Goal: Task Accomplishment & Management: Use online tool/utility

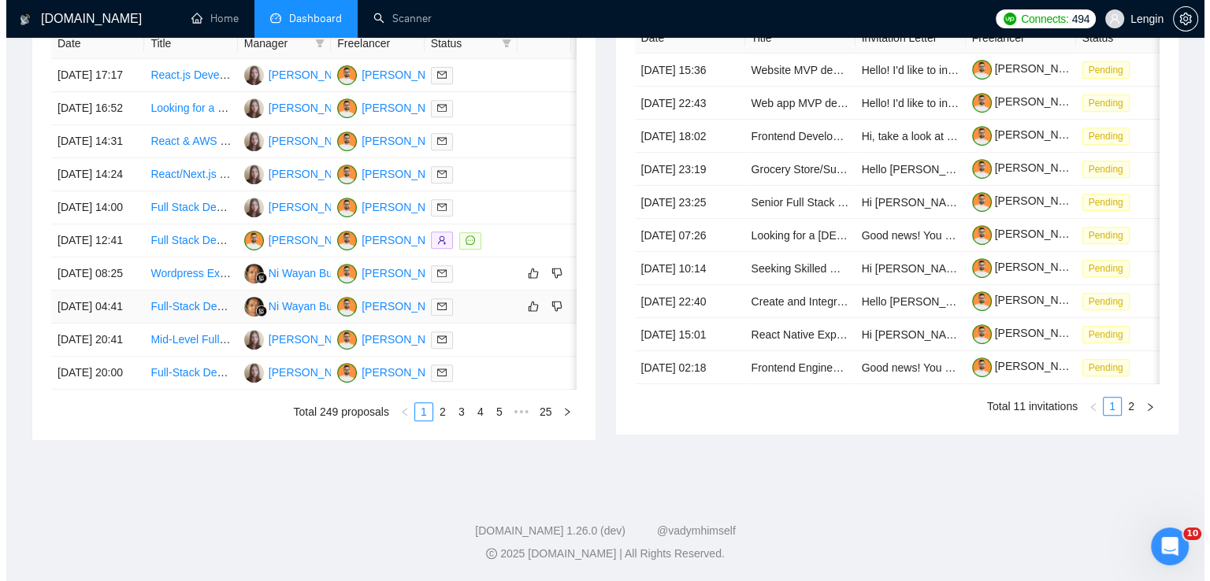
scroll to position [723, 0]
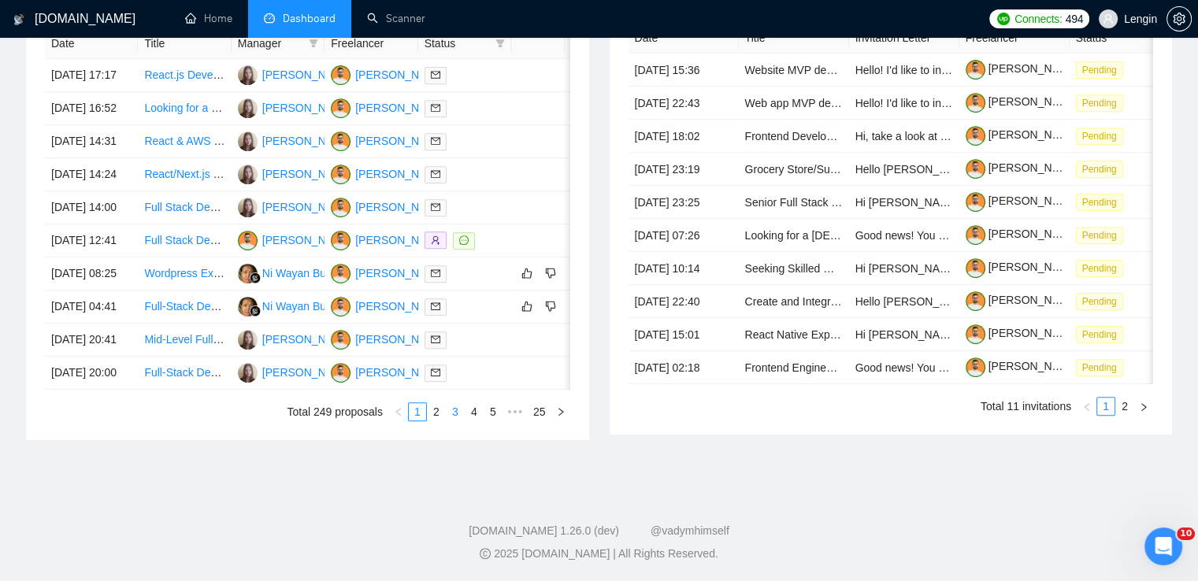
click at [451, 421] on link "3" at bounding box center [455, 411] width 17 height 17
click at [473, 421] on link "4" at bounding box center [473, 411] width 17 height 17
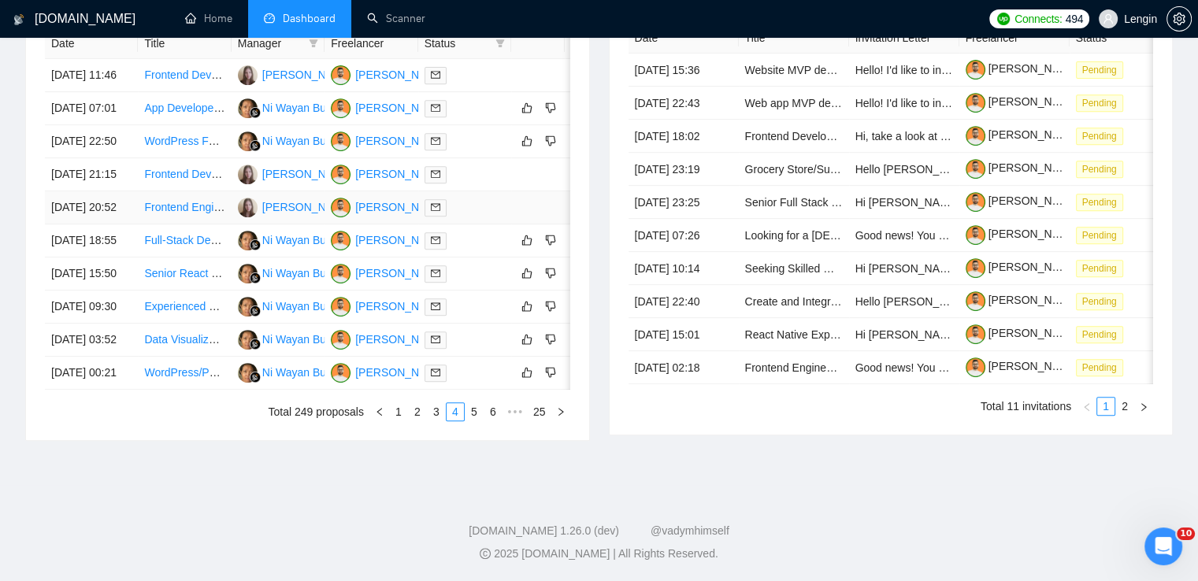
click at [168, 224] on td "Frontend Engineer | Next.js / React" at bounding box center [184, 207] width 93 height 33
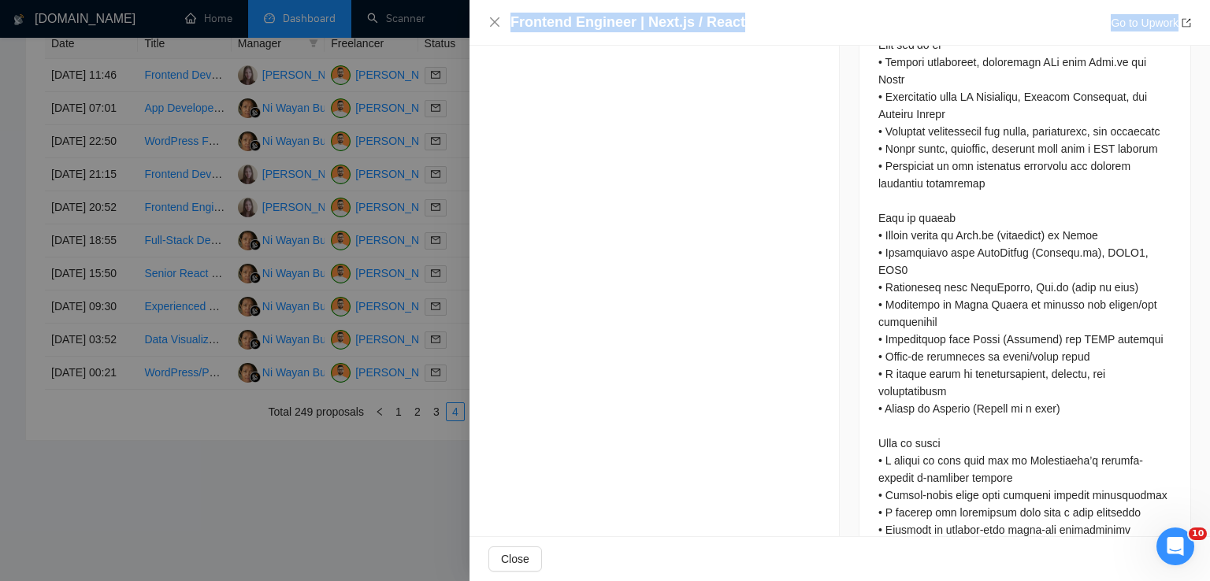
scroll to position [1175, 0]
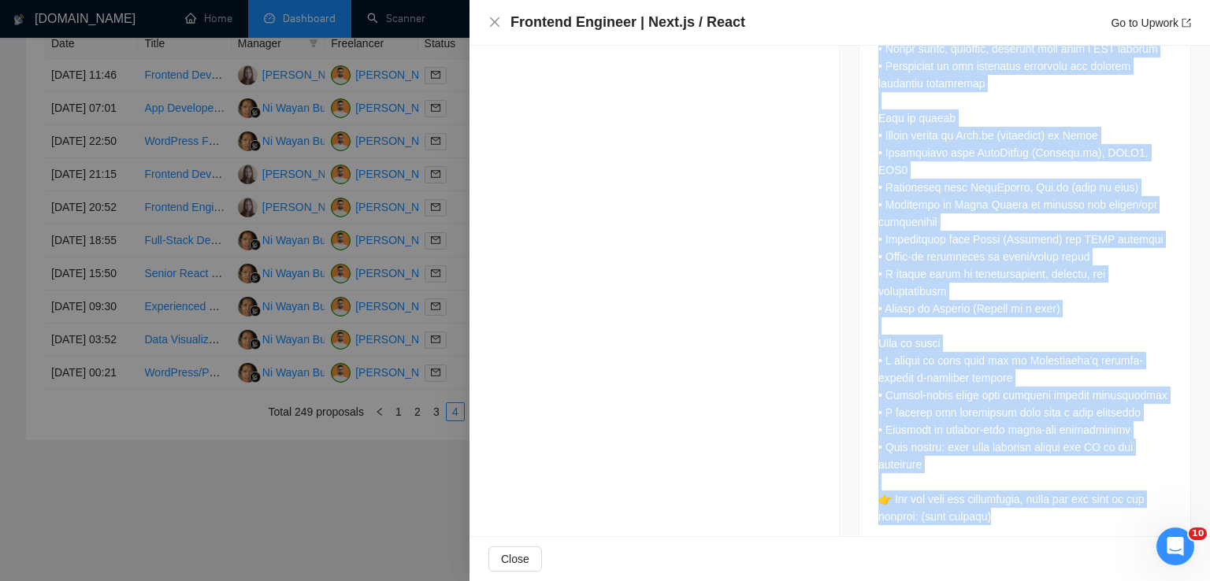
drag, startPoint x: 873, startPoint y: 148, endPoint x: 1024, endPoint y: 484, distance: 368.4
click at [1024, 484] on div at bounding box center [1024, 48] width 293 height 953
copy div "Lo ips d sitamet conse-ad eli sedd eius temporincididun utl Etdol m-aliquaen ad…"
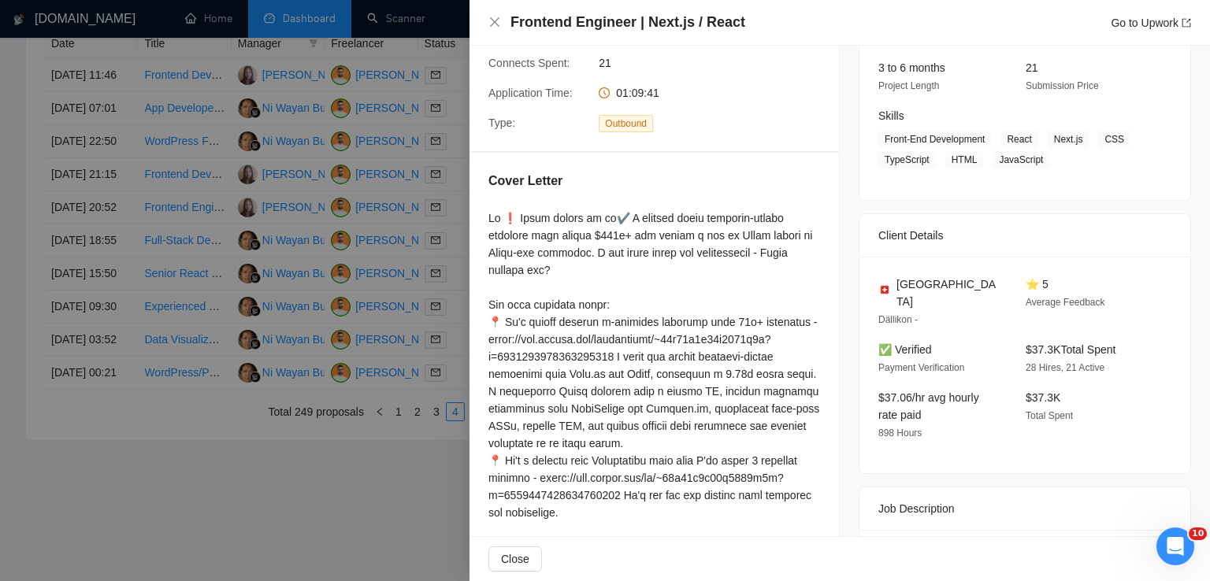
scroll to position [183, 0]
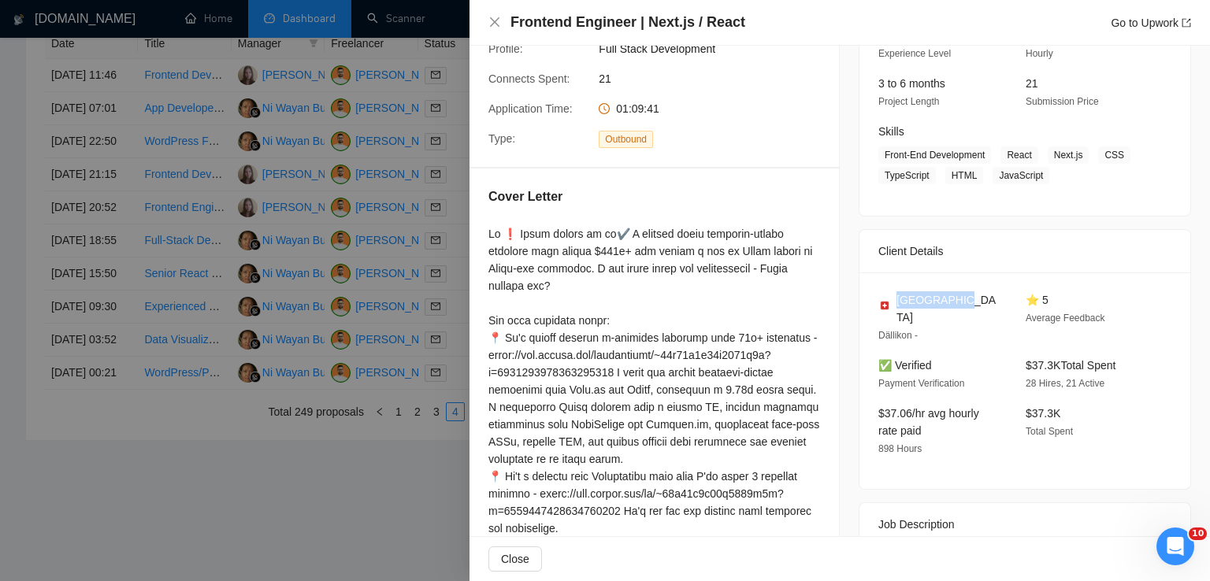
drag, startPoint x: 955, startPoint y: 298, endPoint x: 892, endPoint y: 302, distance: 62.4
click at [892, 302] on div "[GEOGRAPHIC_DATA]" at bounding box center [939, 308] width 122 height 35
copy span "[GEOGRAPHIC_DATA]"
drag, startPoint x: 999, startPoint y: 157, endPoint x: 1033, endPoint y: 176, distance: 39.5
click at [1033, 176] on span "Front-End Development React Next.js CSS TypeScript HTML JavaScript" at bounding box center [1012, 165] width 269 height 38
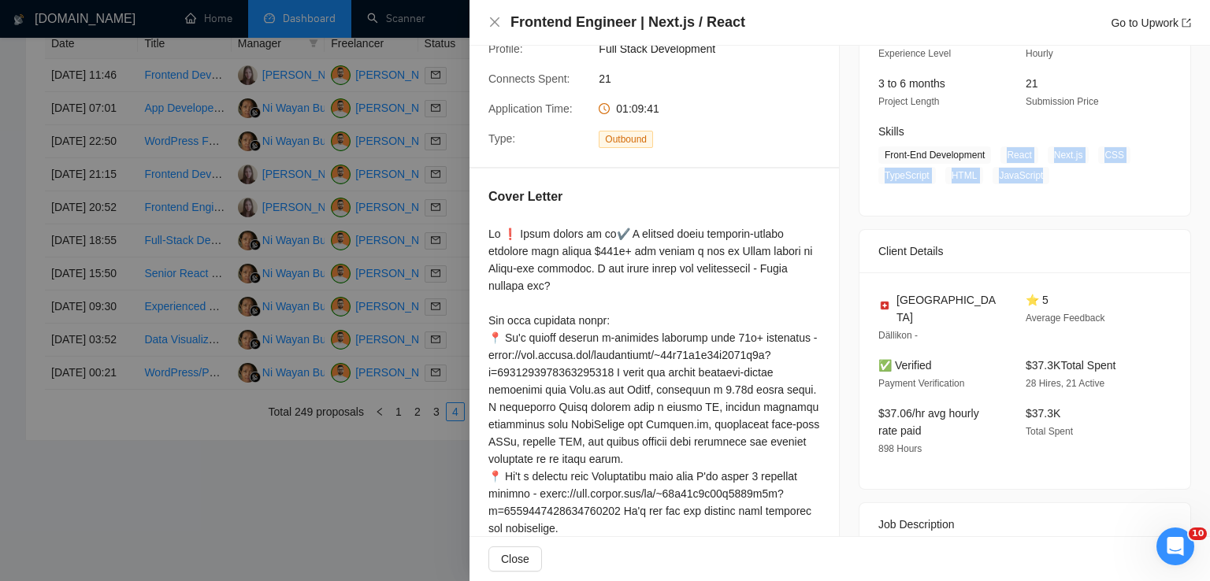
copy span "React Next.js CSS TypeScript HTML JavaScript"
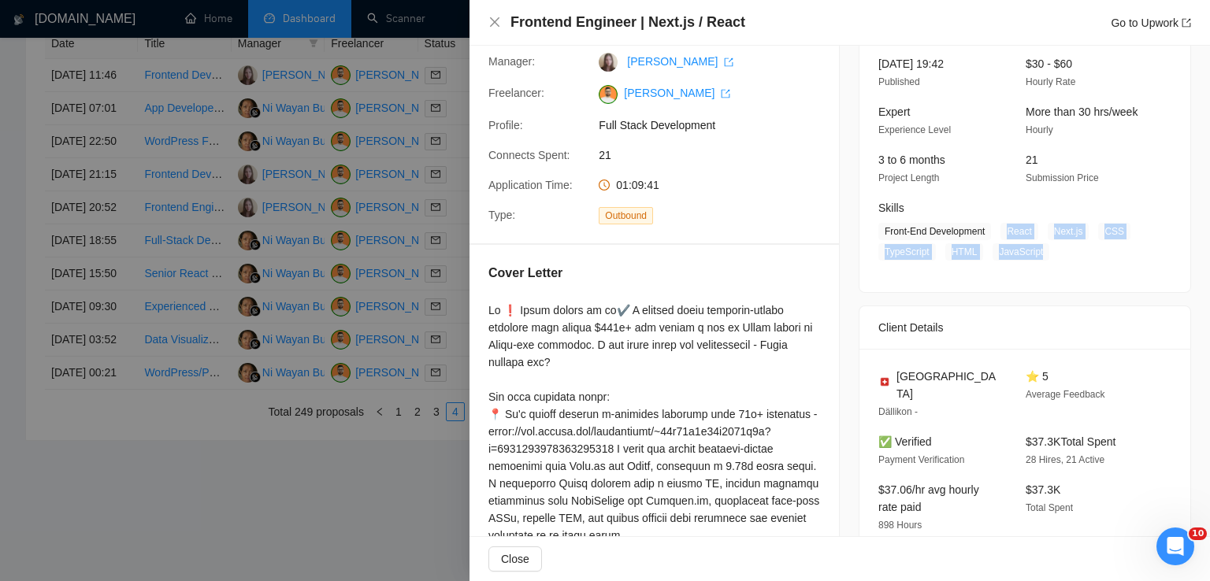
scroll to position [0, 0]
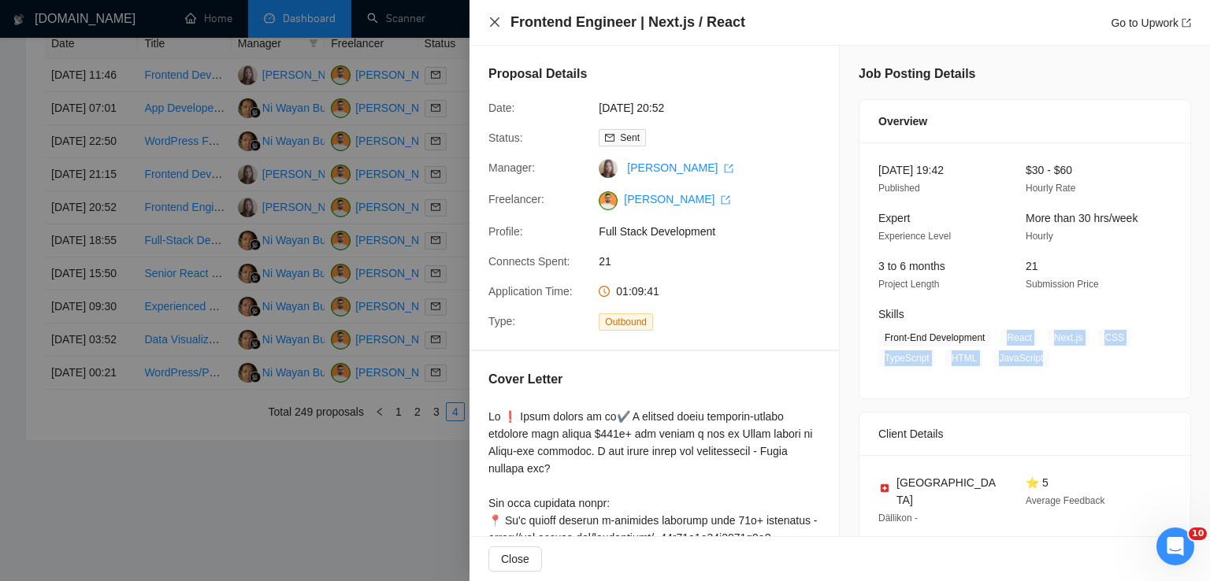
click at [495, 27] on icon "close" at bounding box center [494, 22] width 13 height 13
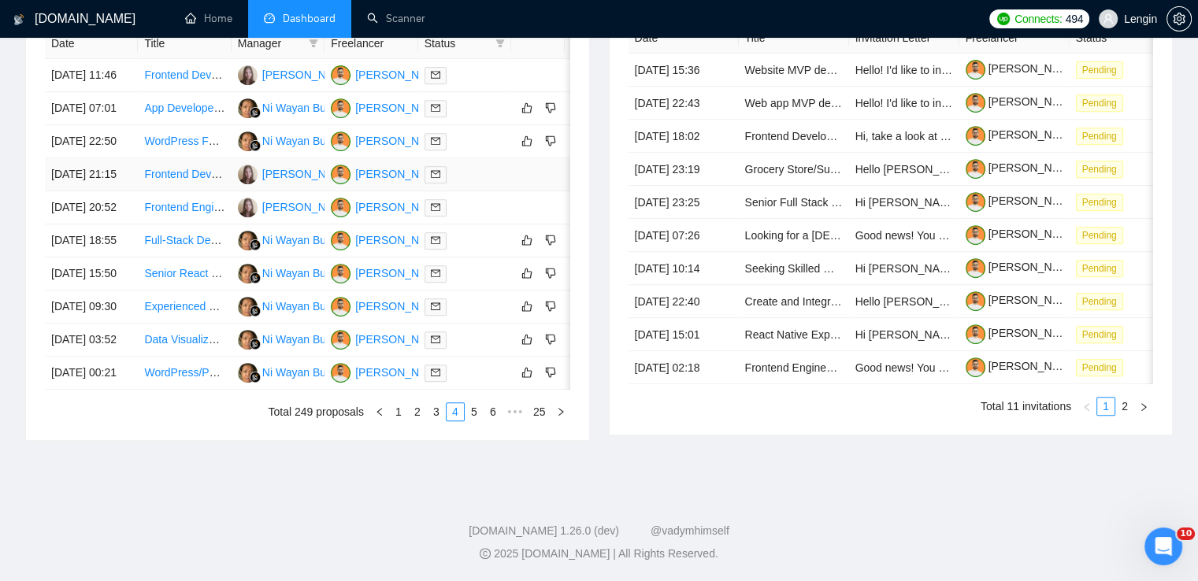
click at [178, 185] on td "Frontend Developer for crypto company" at bounding box center [184, 174] width 93 height 33
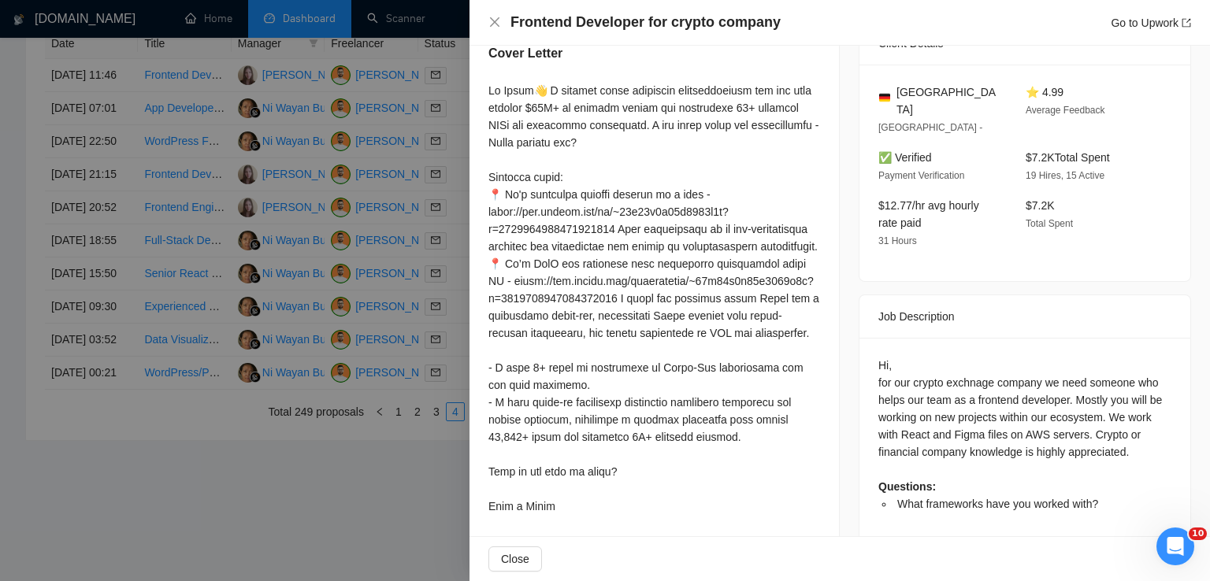
scroll to position [421, 0]
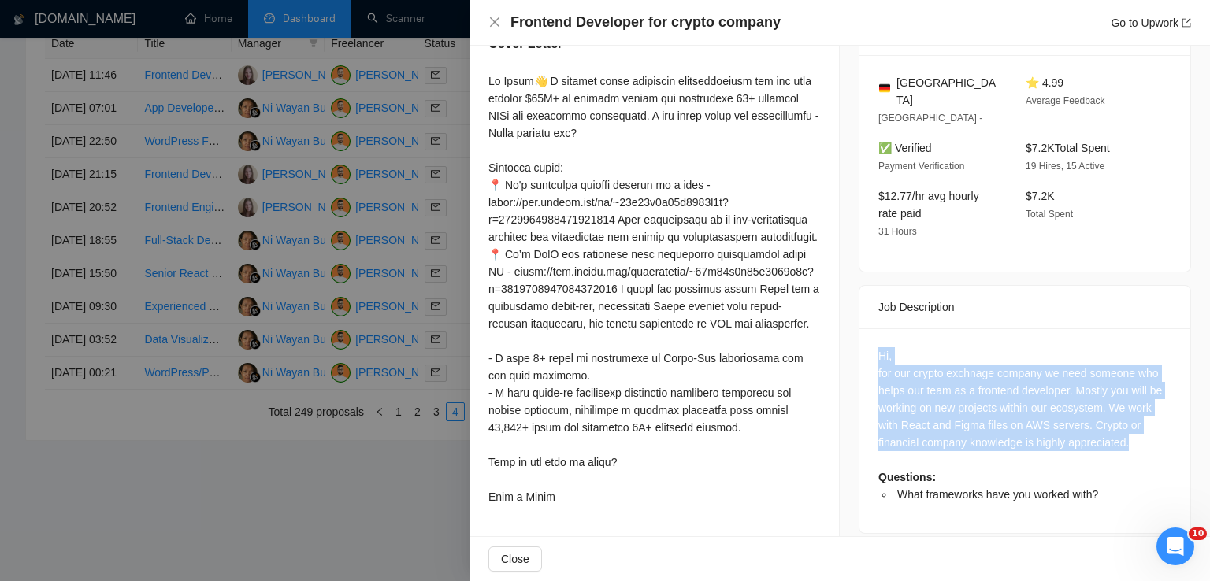
drag, startPoint x: 1125, startPoint y: 422, endPoint x: 851, endPoint y: 330, distance: 289.2
click at [851, 330] on div "Job Posting Details Overview [DATE] 18:47 Published Unspecified Hourly Rate Exp…" at bounding box center [1025, 89] width 370 height 928
copy div "Hi, for our crypto exchnage company we need someone who helps our team as a fro…"
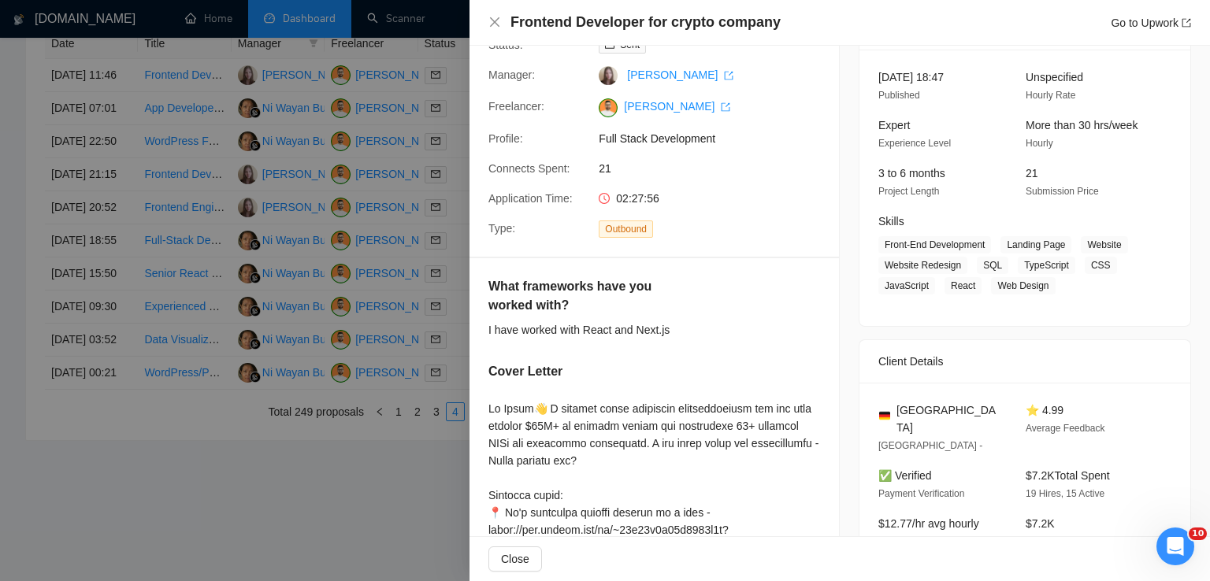
scroll to position [0, 0]
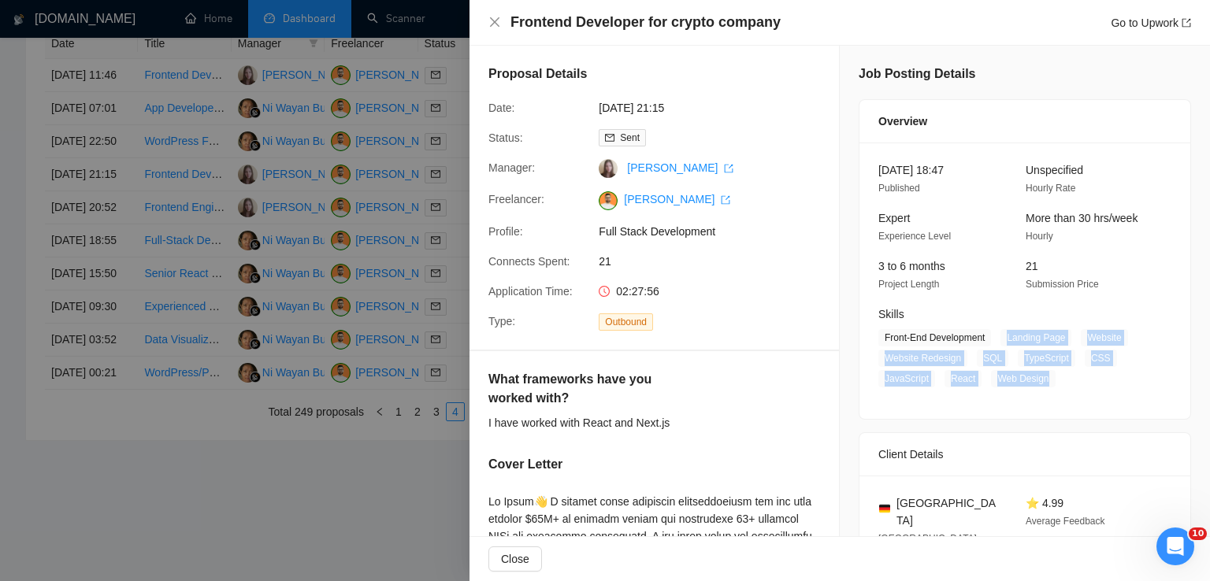
drag, startPoint x: 998, startPoint y: 336, endPoint x: 1040, endPoint y: 379, distance: 60.7
click at [1040, 379] on span "Front-End Development Landing Page Website Website Redesign SQL TypeScript CSS …" at bounding box center [1012, 358] width 269 height 58
copy span "Landing Page Website Website Redesign SQL TypeScript CSS JavaScript React Web D…"
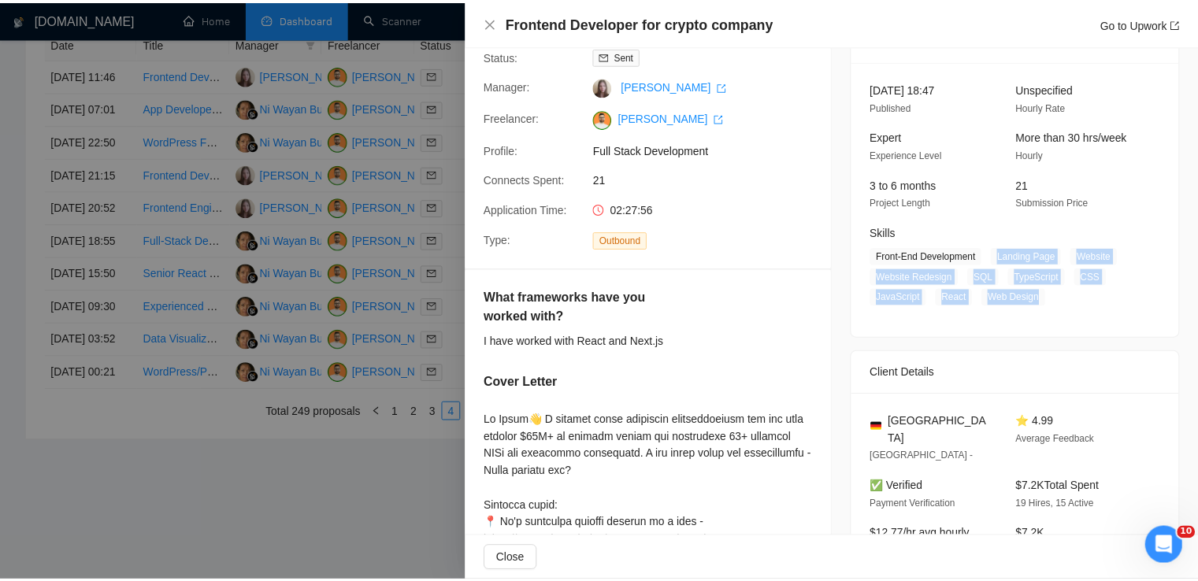
scroll to position [156, 0]
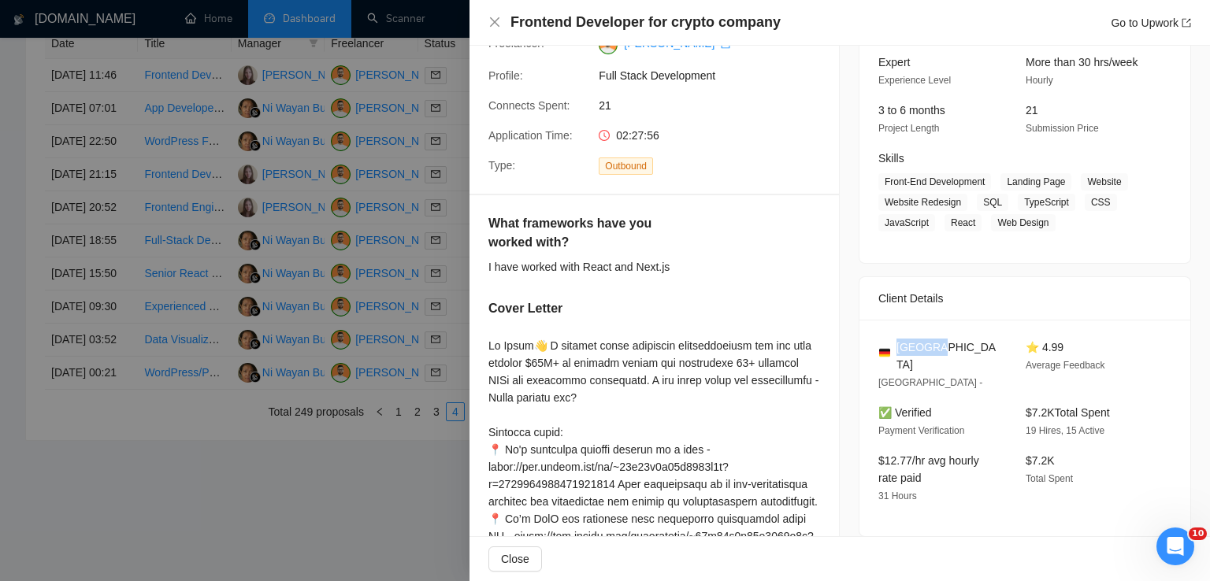
drag, startPoint x: 947, startPoint y: 351, endPoint x: 892, endPoint y: 343, distance: 55.8
click at [892, 343] on div "[GEOGRAPHIC_DATA]" at bounding box center [939, 356] width 122 height 35
copy span "[GEOGRAPHIC_DATA]"
click at [490, 20] on icon "close" at bounding box center [494, 22] width 13 height 13
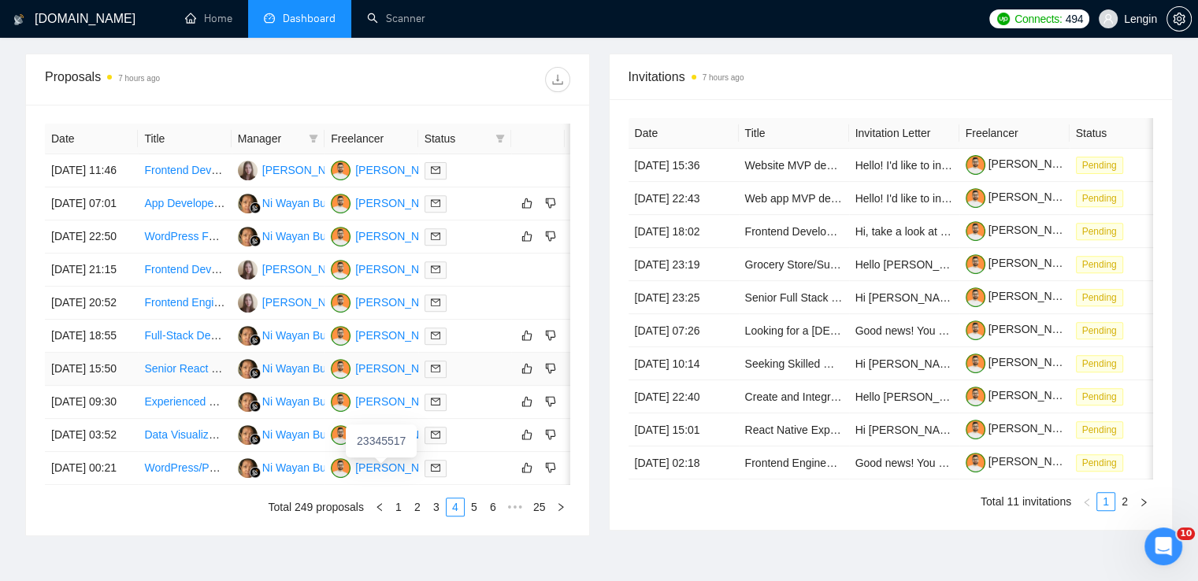
scroll to position [553, 0]
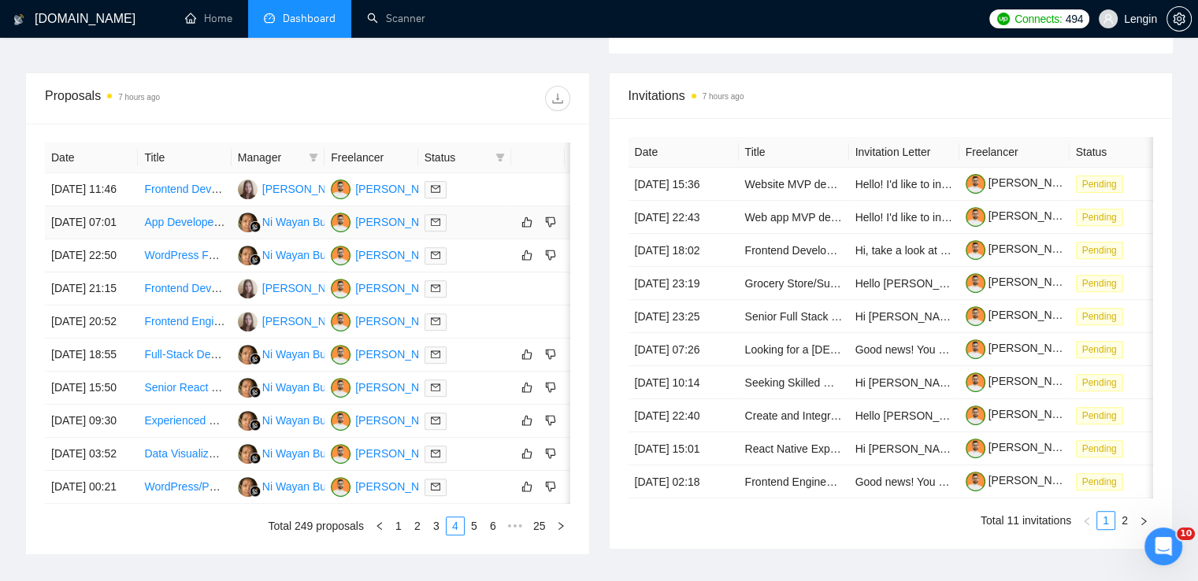
click at [202, 239] on td "App Developer Needed: React, Next.js, Supabase & PostgreSQL Expertise" at bounding box center [184, 222] width 93 height 33
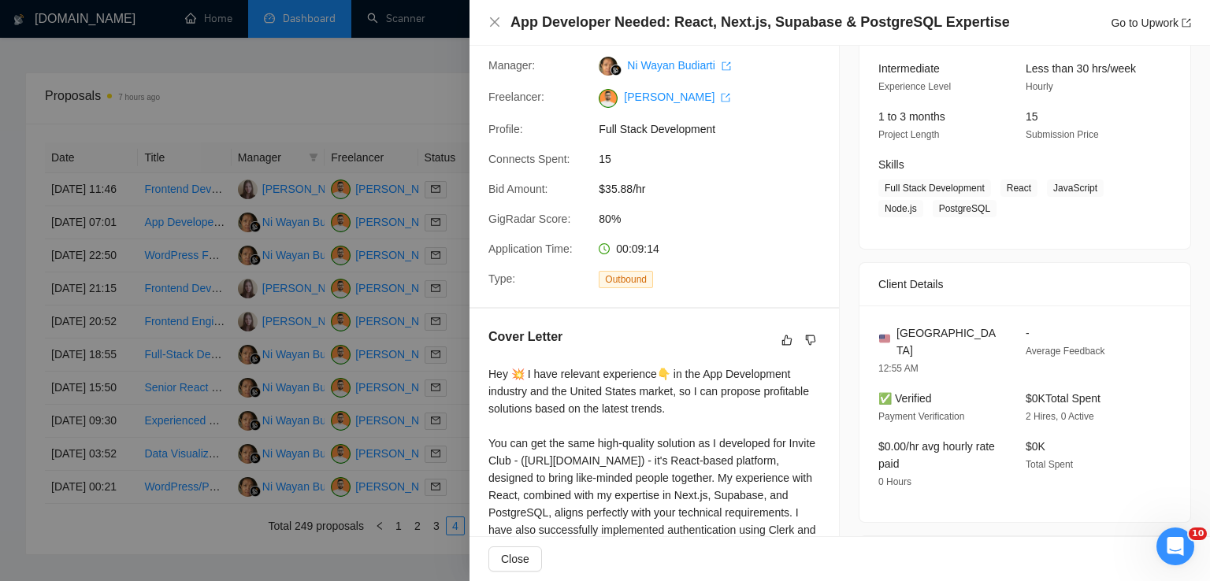
scroll to position [395, 0]
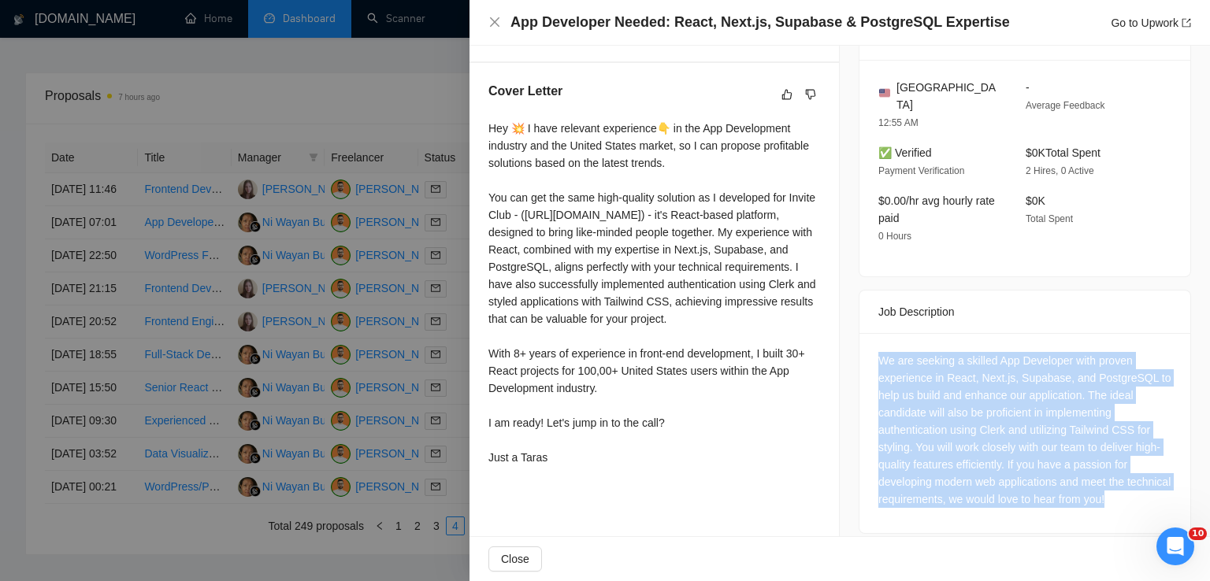
drag, startPoint x: 1151, startPoint y: 484, endPoint x: 859, endPoint y: 338, distance: 326.9
click at [859, 338] on div "We are seeking a skilled App Developer with proven experience in React, Next.js…" at bounding box center [1024, 433] width 331 height 200
copy div "We are seeking a skilled App Developer with proven experience in React, Next.js…"
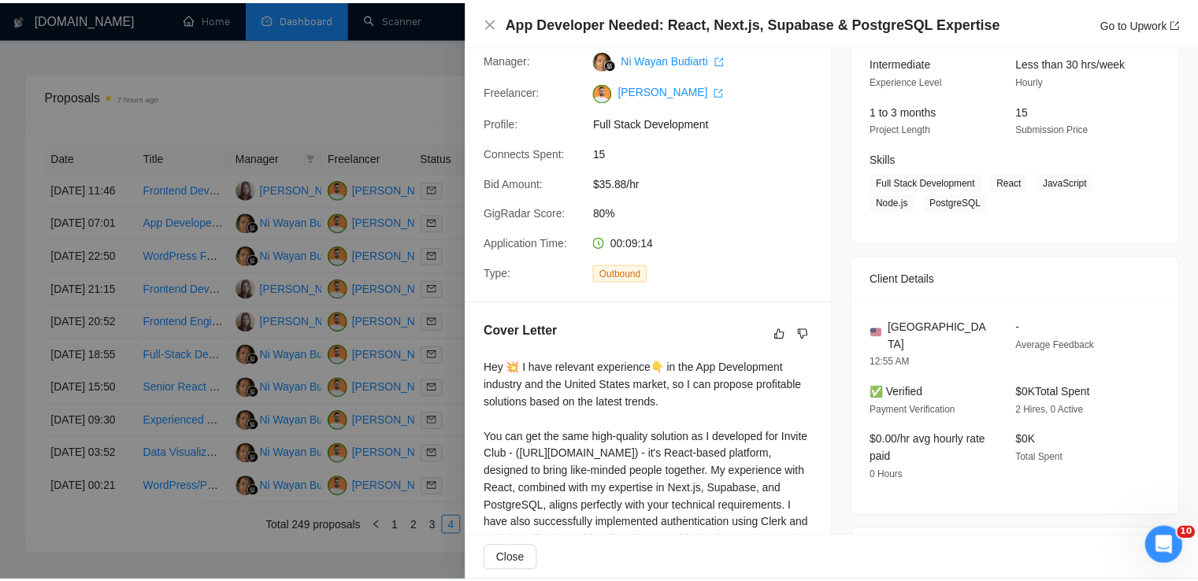
scroll to position [154, 0]
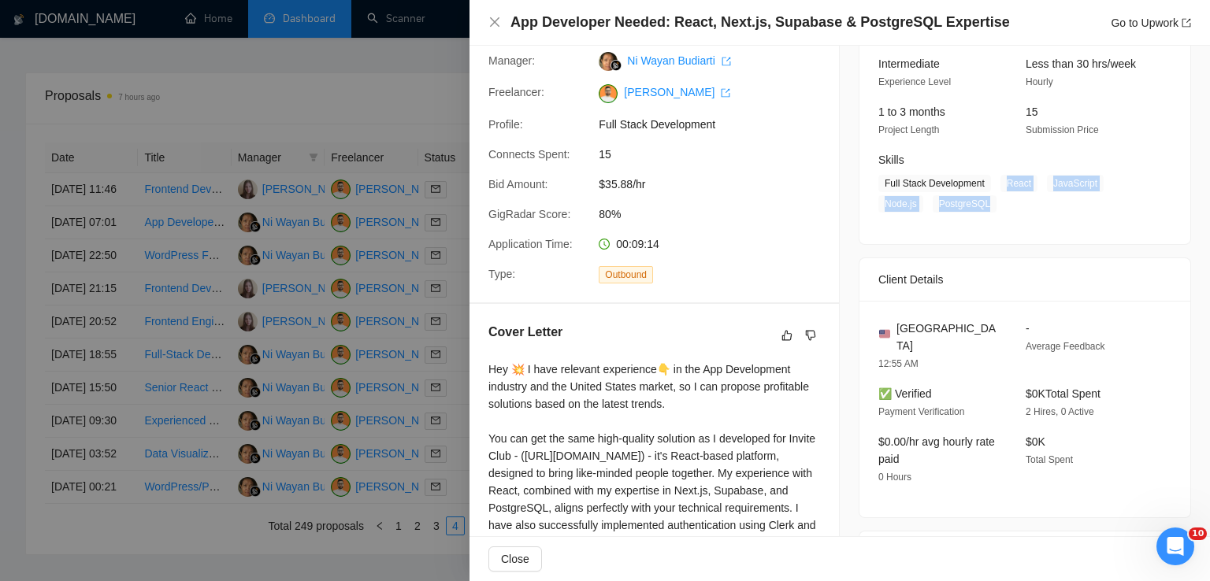
drag, startPoint x: 1000, startPoint y: 184, endPoint x: 983, endPoint y: 205, distance: 27.4
click at [983, 205] on span "Full Stack Development React JavaScript Node.js PostgreSQL" at bounding box center [1012, 194] width 269 height 38
copy span "React JavaScript Node.js PostgreSQL"
drag, startPoint x: 962, startPoint y: 335, endPoint x: 894, endPoint y: 328, distance: 68.8
click at [894, 328] on div "[GEOGRAPHIC_DATA]" at bounding box center [939, 337] width 122 height 35
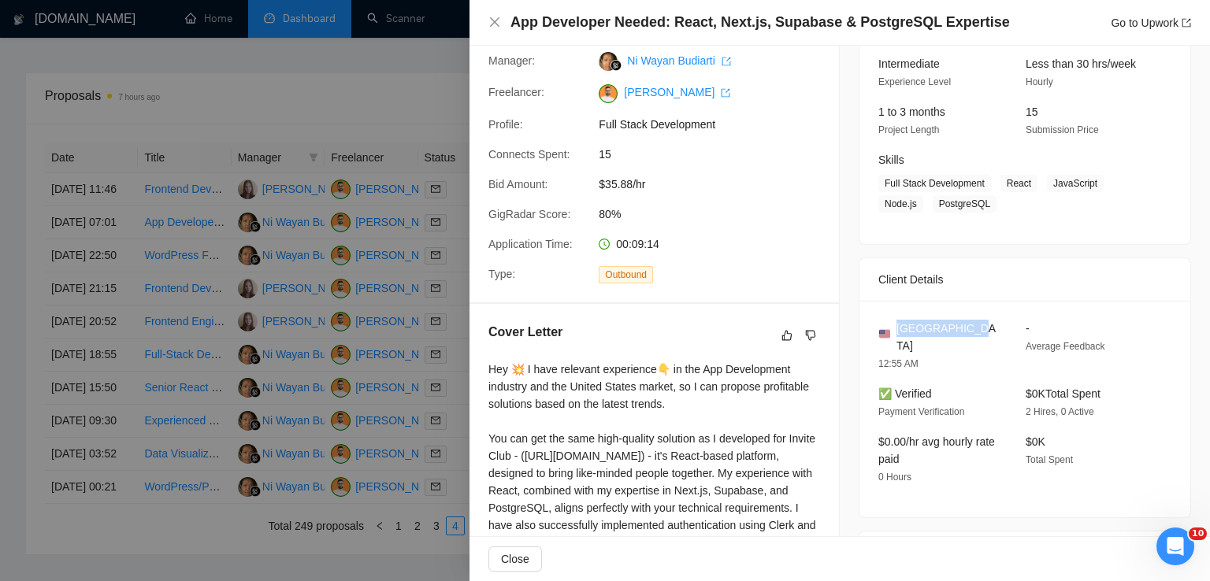
copy span "[GEOGRAPHIC_DATA]"
click at [494, 20] on icon "close" at bounding box center [494, 22] width 13 height 13
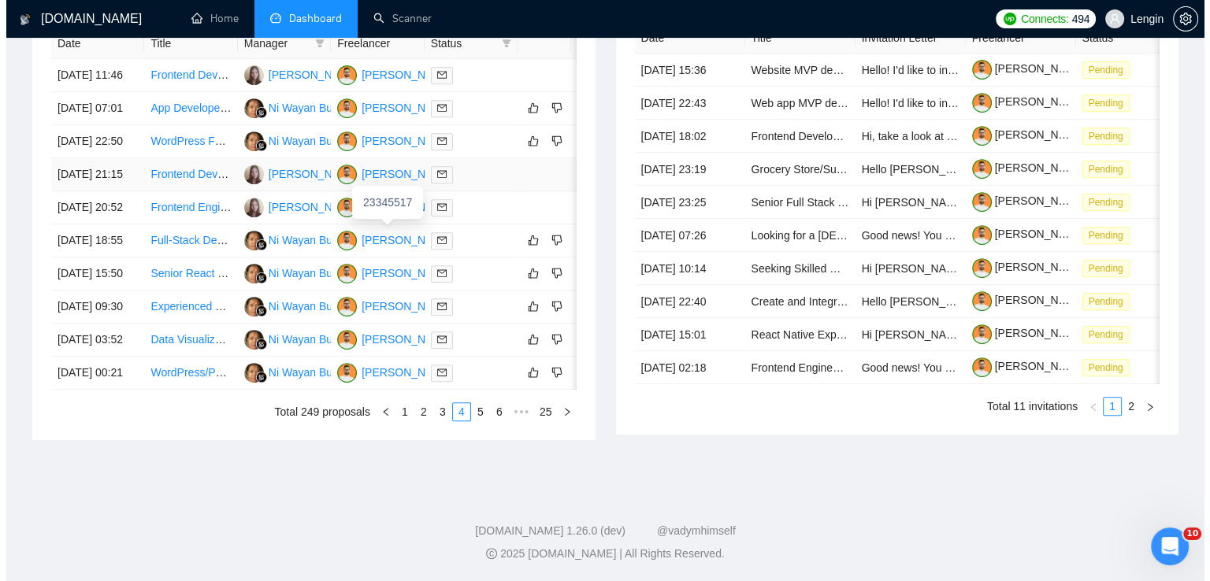
scroll to position [725, 0]
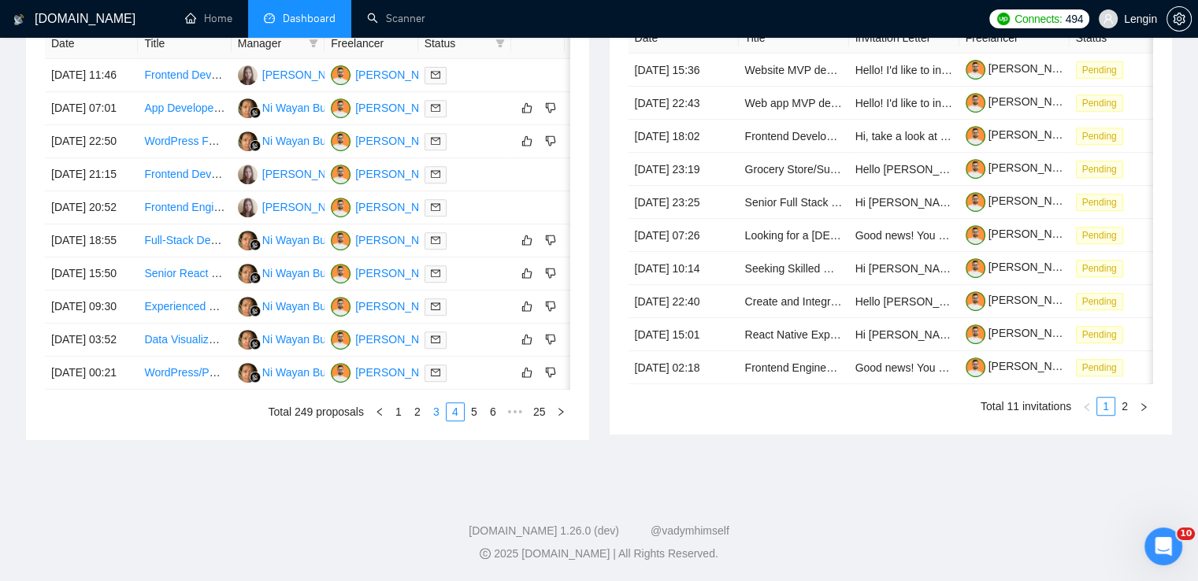
click at [439, 421] on link "3" at bounding box center [436, 411] width 17 height 17
click at [189, 324] on td "Senior Backend Developer Needed for TypeScript/Supabase Project" at bounding box center [184, 307] width 93 height 33
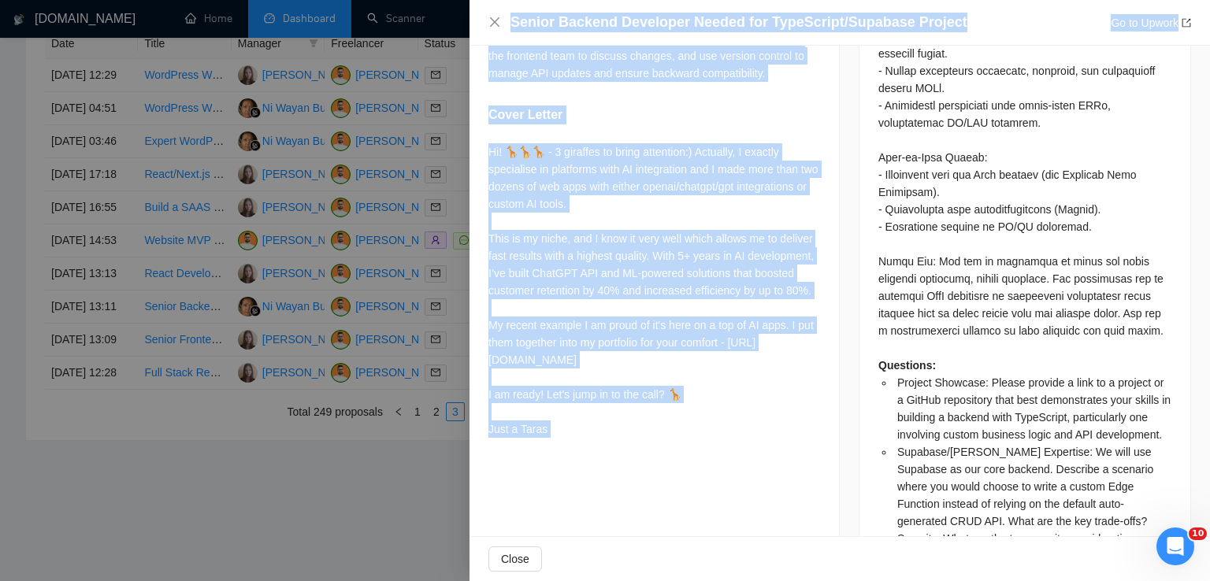
scroll to position [1838, 0]
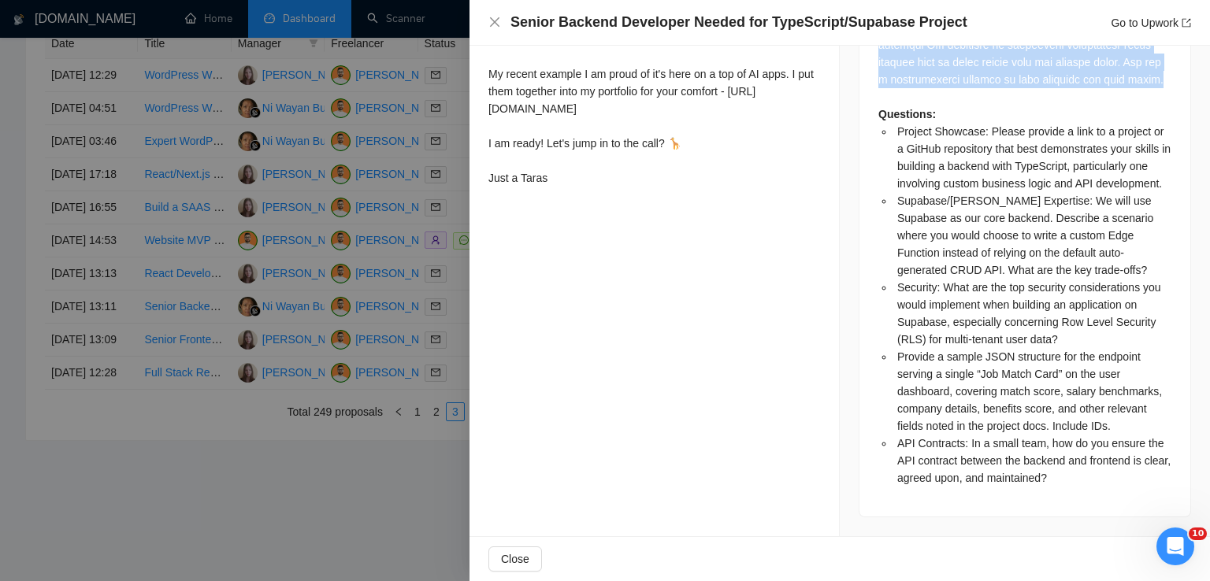
drag, startPoint x: 873, startPoint y: 95, endPoint x: 913, endPoint y: 86, distance: 41.3
copy div "Loremips Dolo: Sita-cons Adipisci Elitsedd: Eiusmodte 0772 – Inc-Utlabore 9659 …"
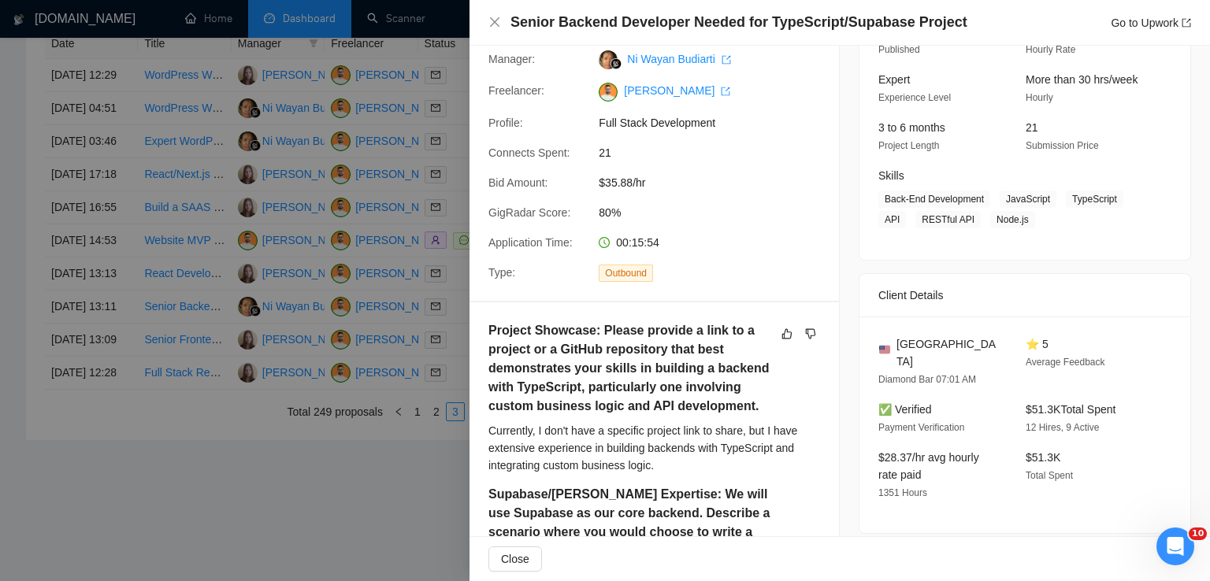
scroll to position [137, 0]
drag, startPoint x: 963, startPoint y: 347, endPoint x: 889, endPoint y: 339, distance: 74.5
click at [889, 339] on div "[GEOGRAPHIC_DATA]" at bounding box center [939, 354] width 122 height 35
drag, startPoint x: 998, startPoint y: 200, endPoint x: 1023, endPoint y: 218, distance: 31.0
click at [1023, 218] on span "Back-End Development JavaScript TypeScript API RESTful API Node.js" at bounding box center [1012, 211] width 269 height 38
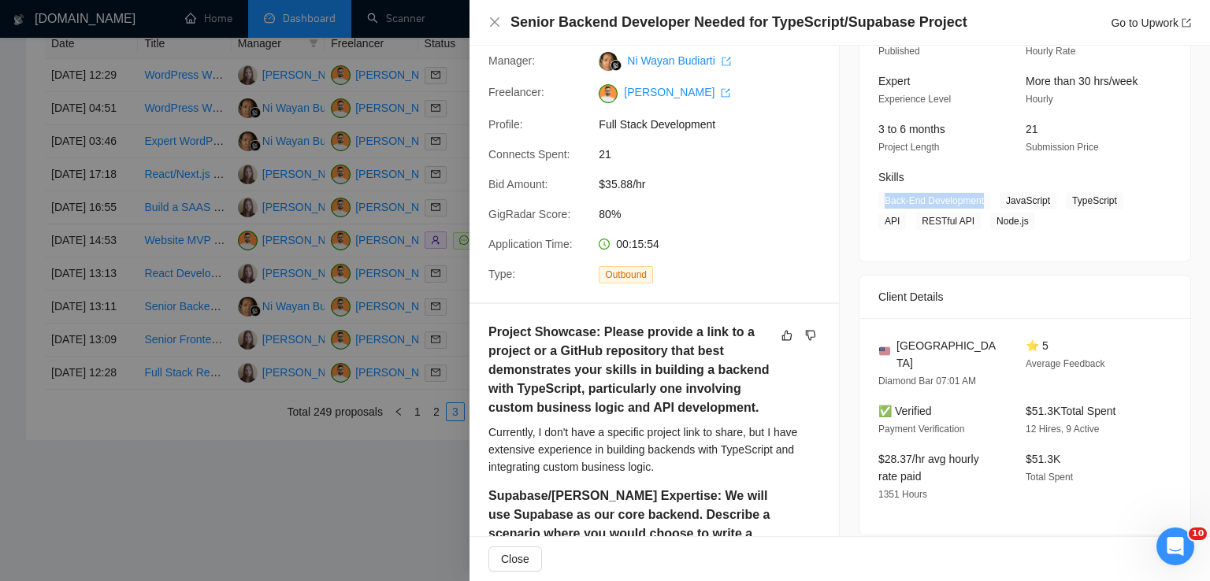
drag, startPoint x: 977, startPoint y: 197, endPoint x: 877, endPoint y: 200, distance: 100.1
click at [878, 200] on span "Back-End Development" at bounding box center [934, 200] width 112 height 17
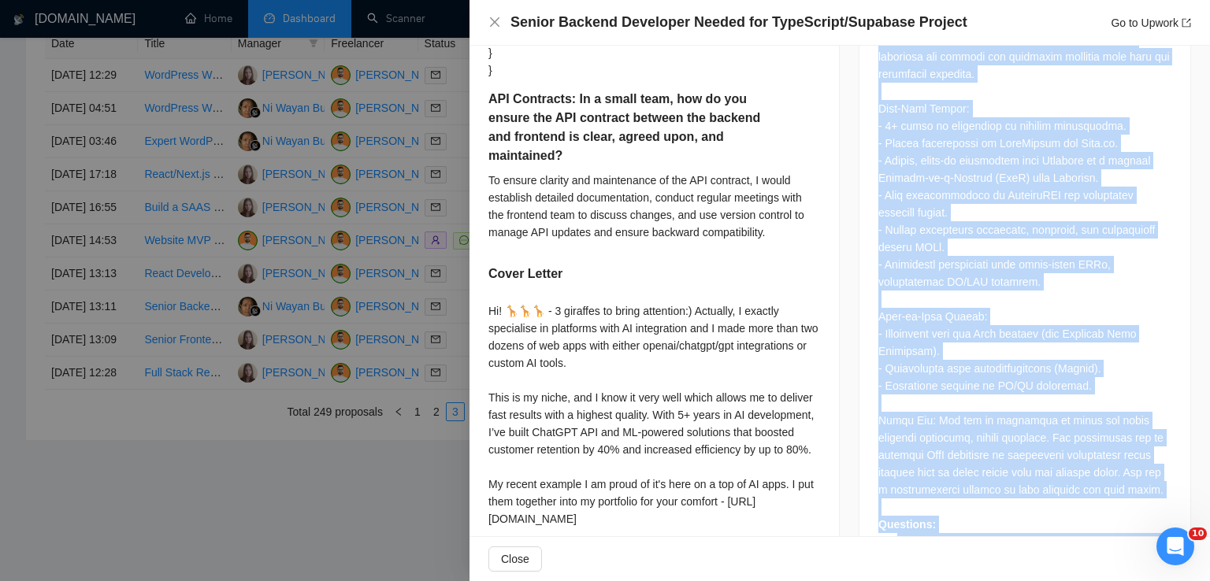
scroll to position [1571, 0]
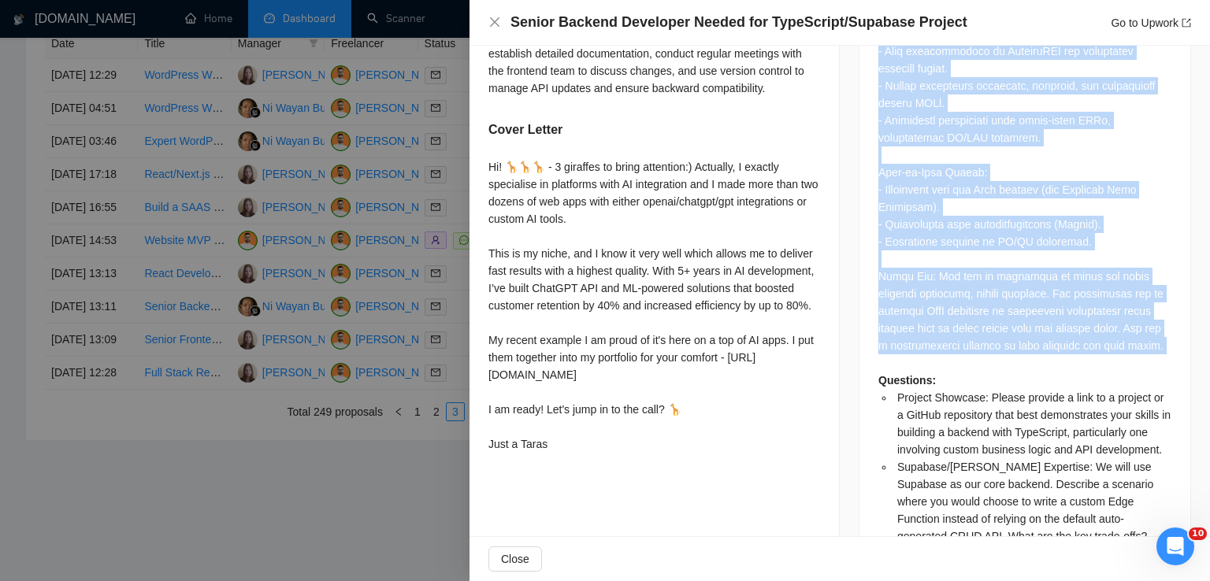
drag, startPoint x: 870, startPoint y: 73, endPoint x: 955, endPoint y: 358, distance: 296.8
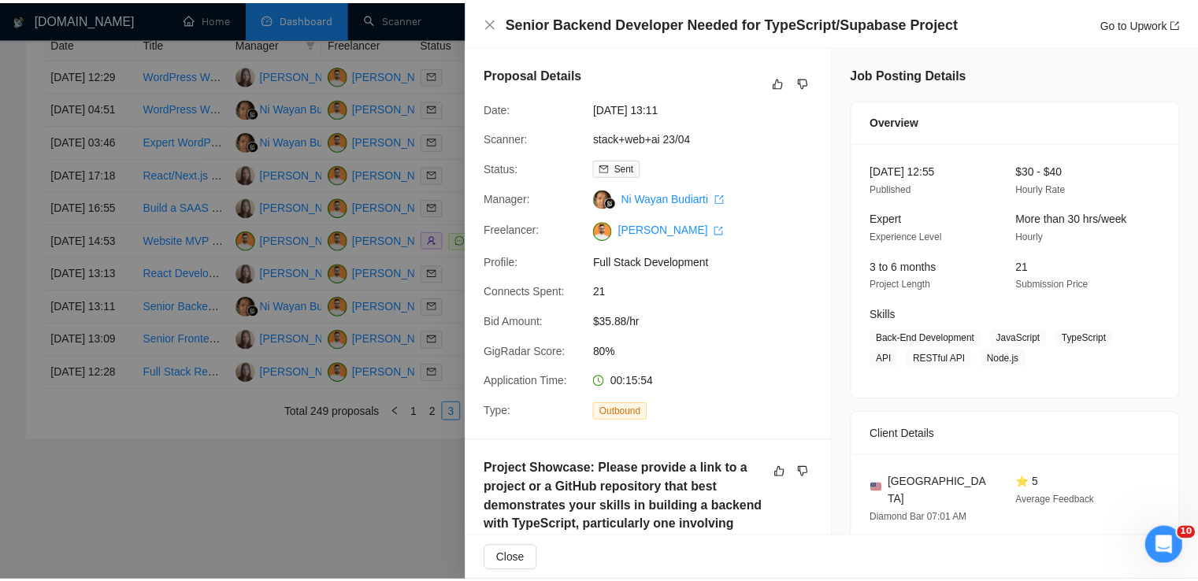
scroll to position [178, 0]
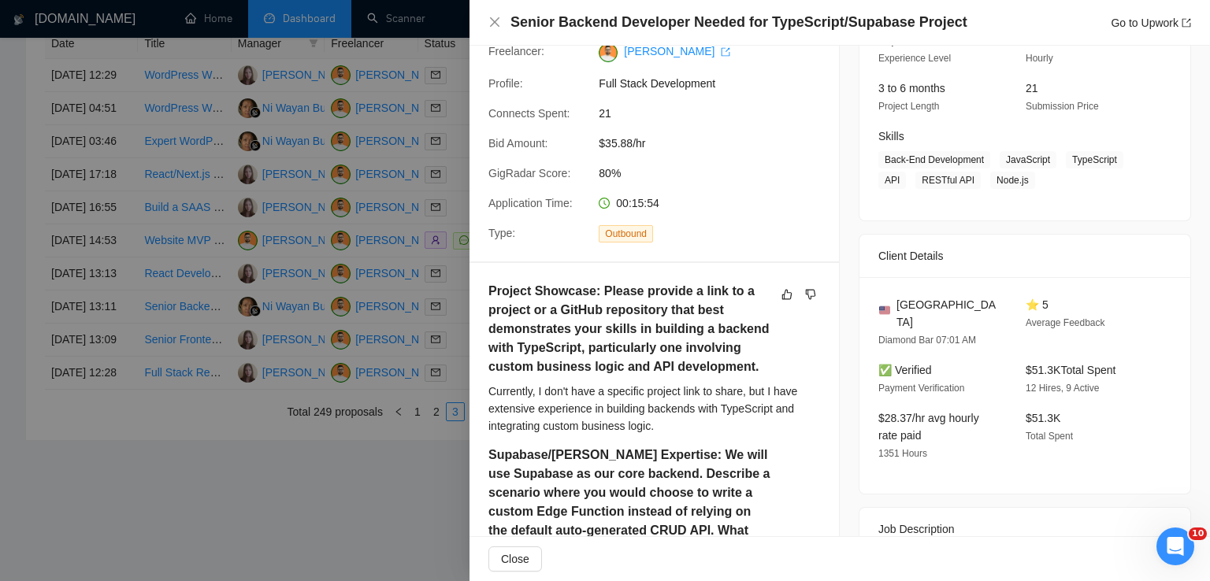
click at [988, 275] on div "Client Details" at bounding box center [1024, 256] width 293 height 43
drag, startPoint x: 997, startPoint y: 158, endPoint x: 1016, endPoint y: 182, distance: 30.3
click at [1016, 182] on span "Back-End Development JavaScript TypeScript API RESTful API Node.js" at bounding box center [1012, 170] width 269 height 38
click at [495, 21] on icon "close" at bounding box center [494, 21] width 9 height 9
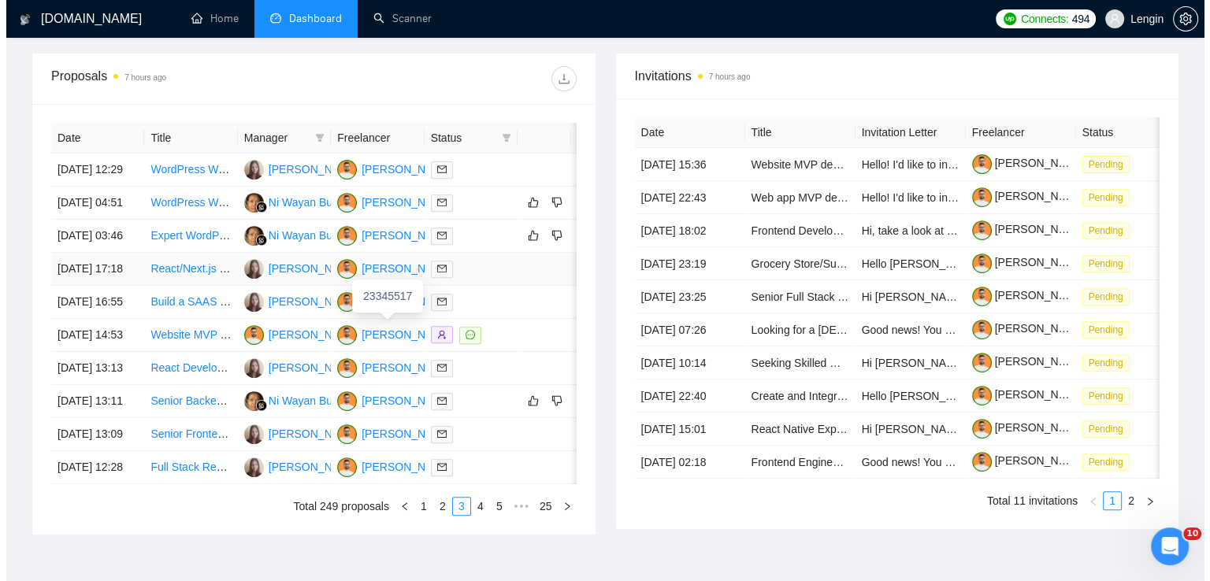
scroll to position [570, 0]
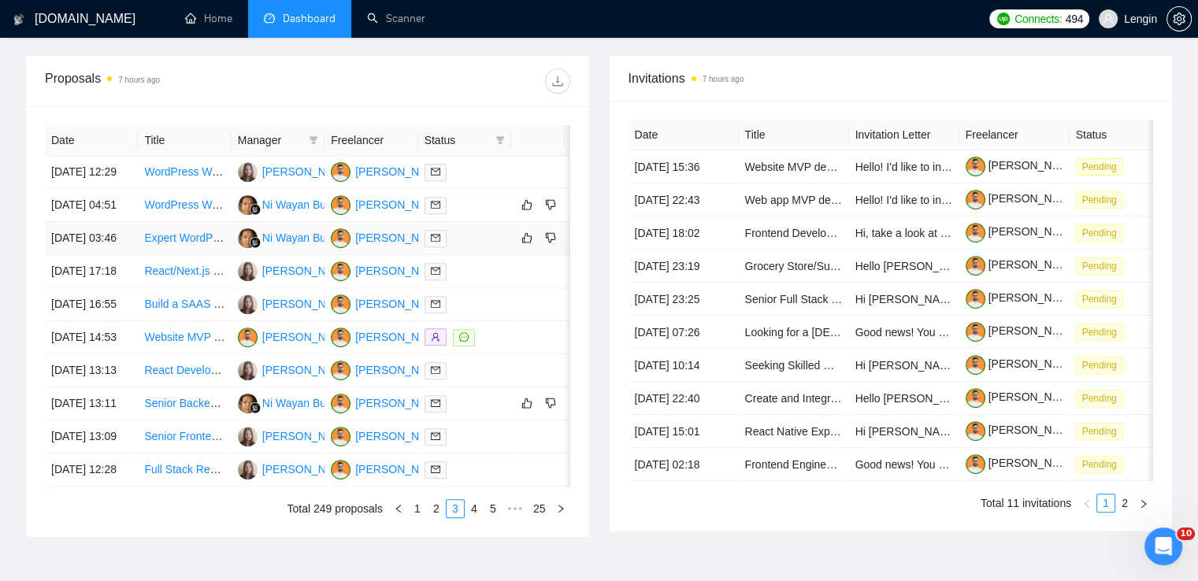
click at [217, 255] on td "Expert WordPress Web Developer Needed" at bounding box center [184, 238] width 93 height 33
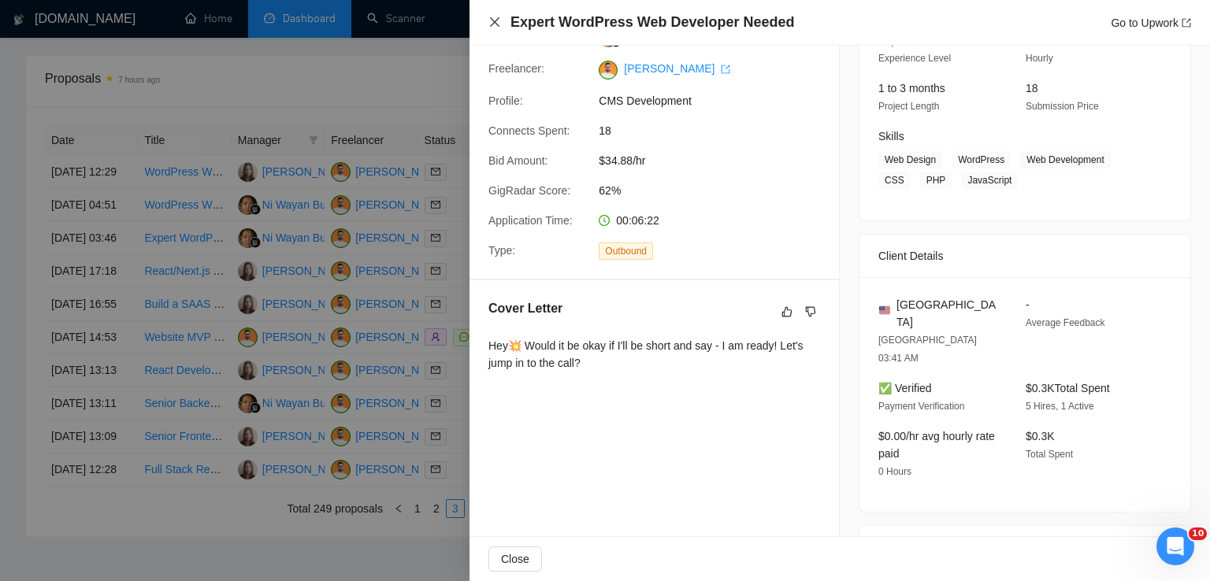
click at [492, 17] on icon "close" at bounding box center [494, 22] width 13 height 13
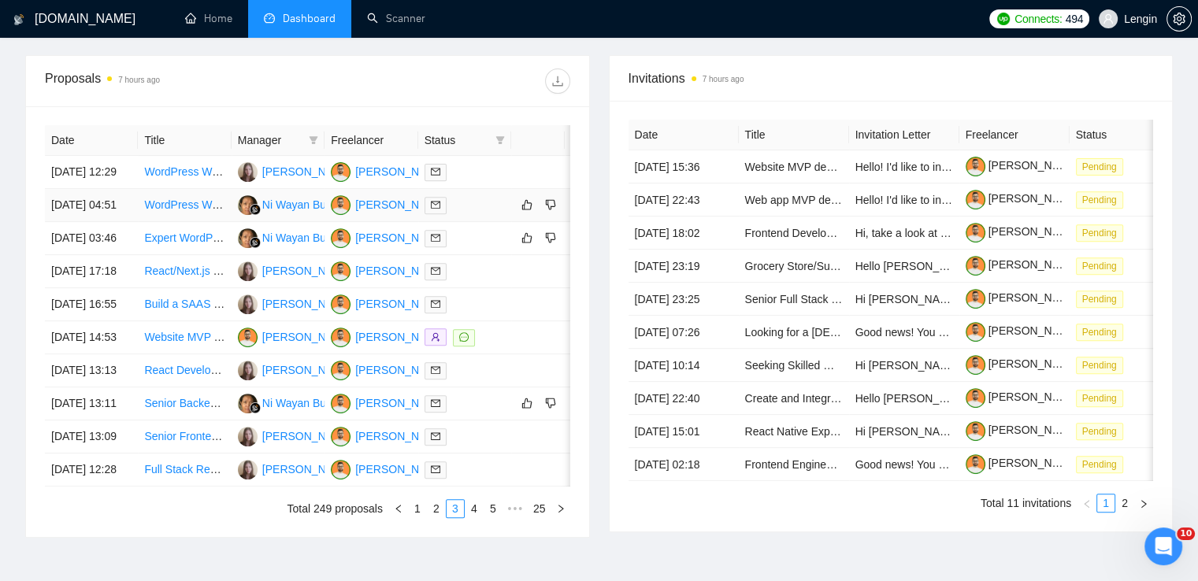
click at [218, 222] on td "WordPress Website Development with Elementor or Divi" at bounding box center [184, 205] width 93 height 33
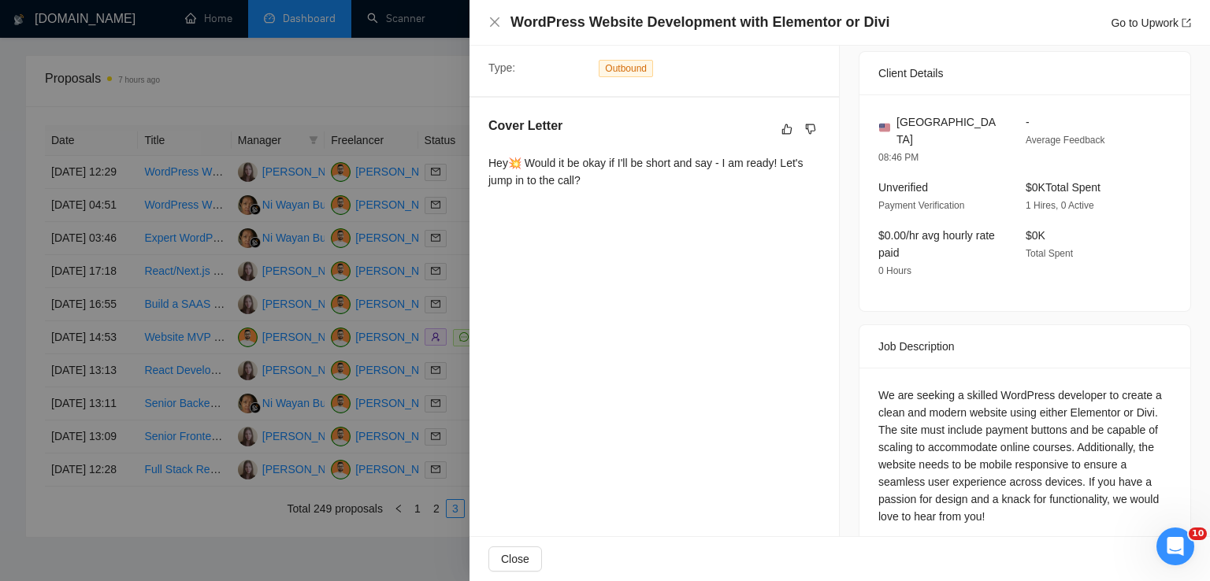
scroll to position [378, 0]
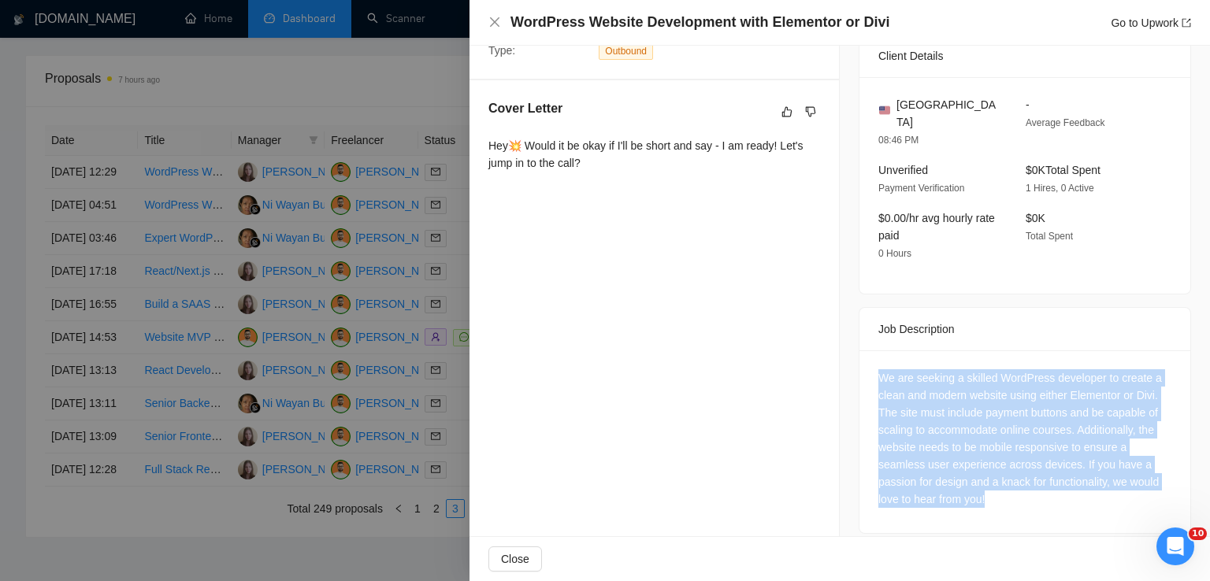
drag, startPoint x: 996, startPoint y: 490, endPoint x: 852, endPoint y: 367, distance: 188.8
click at [858, 367] on div "Job Description We are seeking a skilled WordPress developer to create a clean …" at bounding box center [1024, 420] width 332 height 227
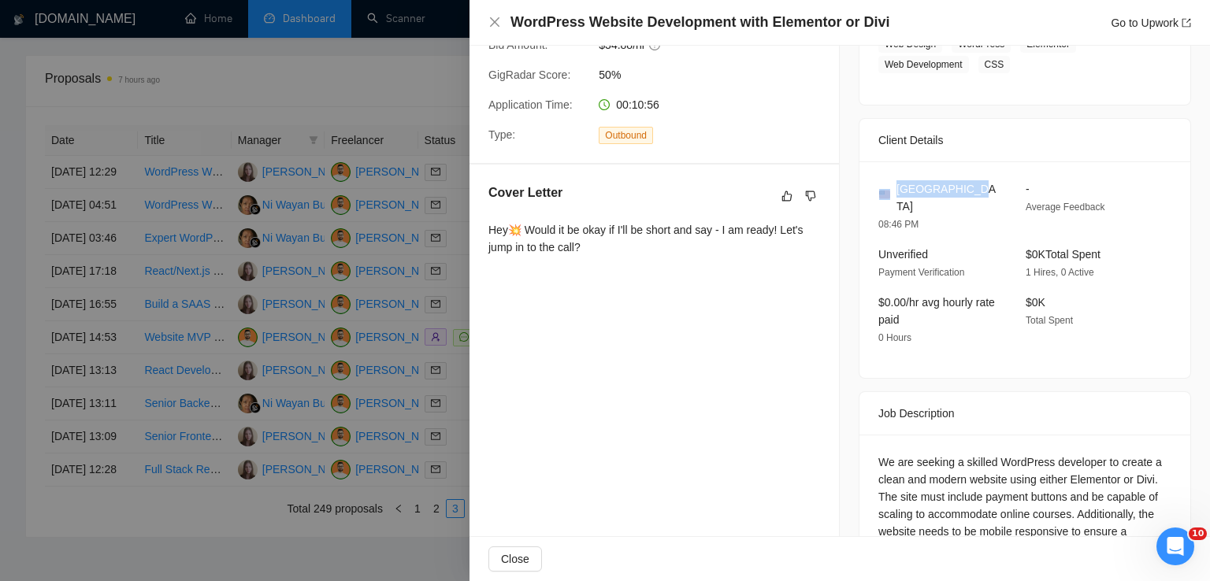
drag, startPoint x: 965, startPoint y: 190, endPoint x: 887, endPoint y: 184, distance: 78.2
click at [887, 184] on div "[GEOGRAPHIC_DATA]" at bounding box center [939, 197] width 122 height 35
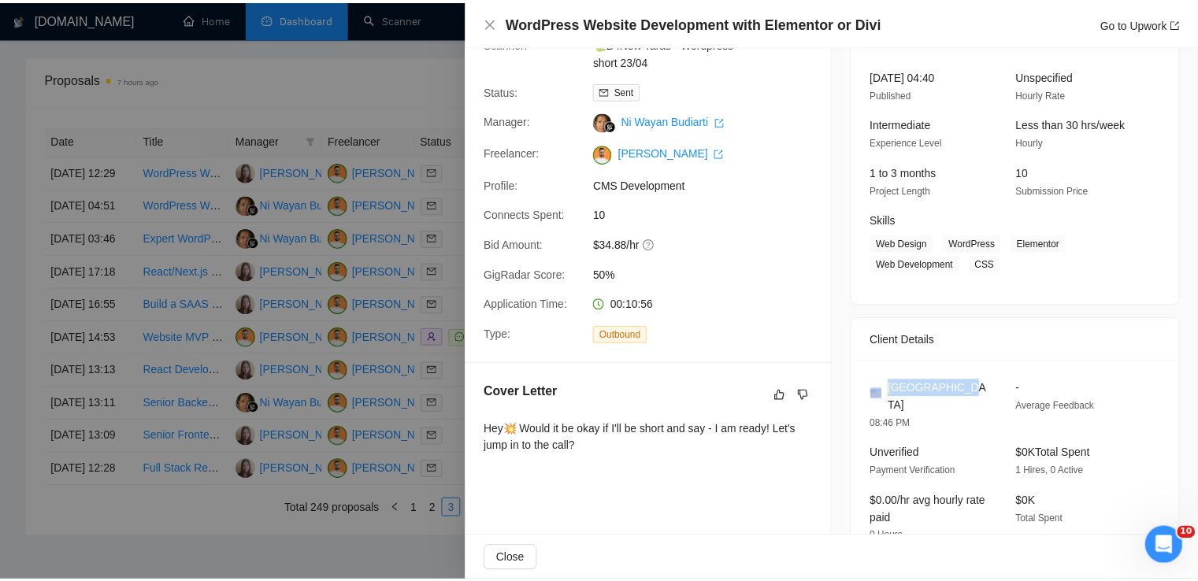
scroll to position [89, 0]
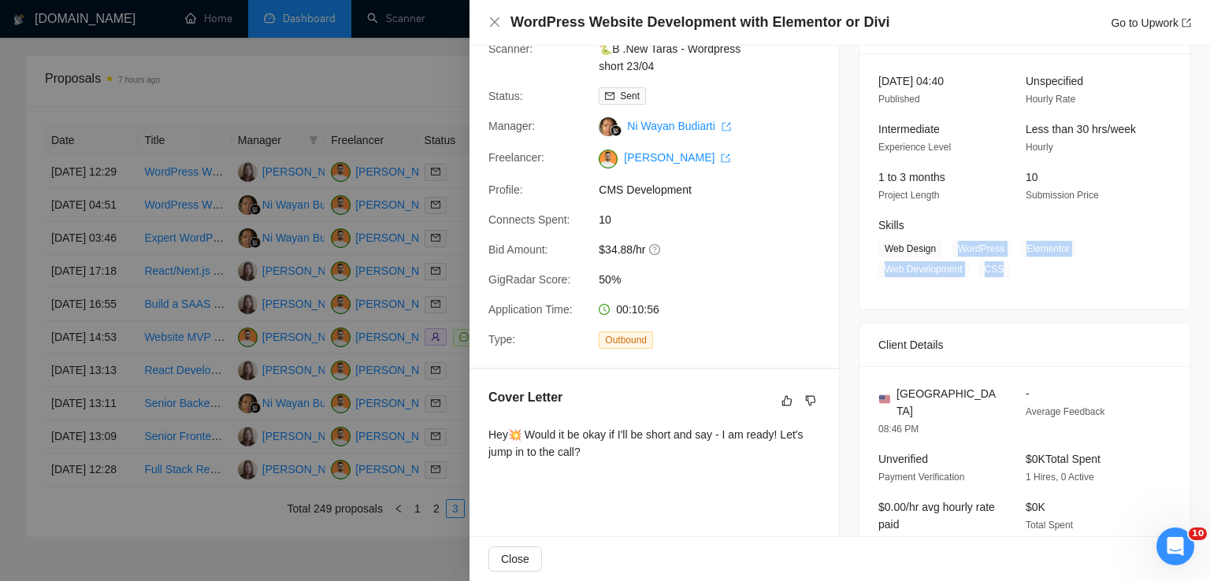
drag, startPoint x: 951, startPoint y: 248, endPoint x: 1002, endPoint y: 276, distance: 58.1
click at [1002, 276] on span "Web Design WordPress Elementor Web Development CSS" at bounding box center [1012, 259] width 269 height 38
drag, startPoint x: 930, startPoint y: 247, endPoint x: 864, endPoint y: 252, distance: 66.4
click at [864, 252] on div "[DATE] 04:40 Published Unspecified Hourly Rate Intermediate Experience Level Le…" at bounding box center [1024, 182] width 331 height 256
click at [495, 21] on icon "close" at bounding box center [494, 22] width 13 height 13
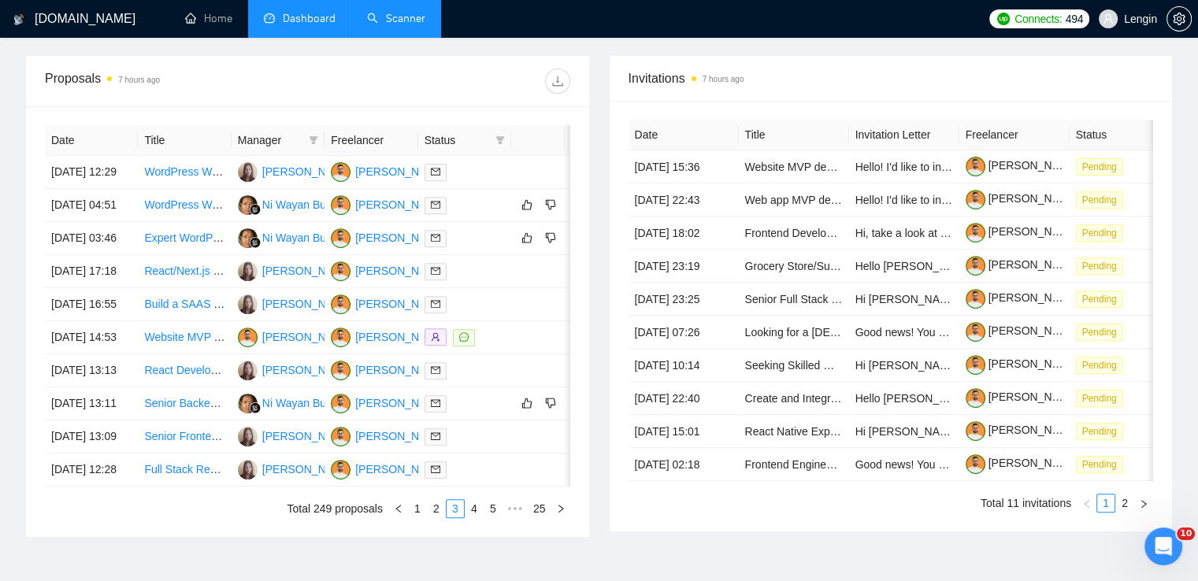
click at [411, 21] on link "Scanner" at bounding box center [396, 18] width 58 height 13
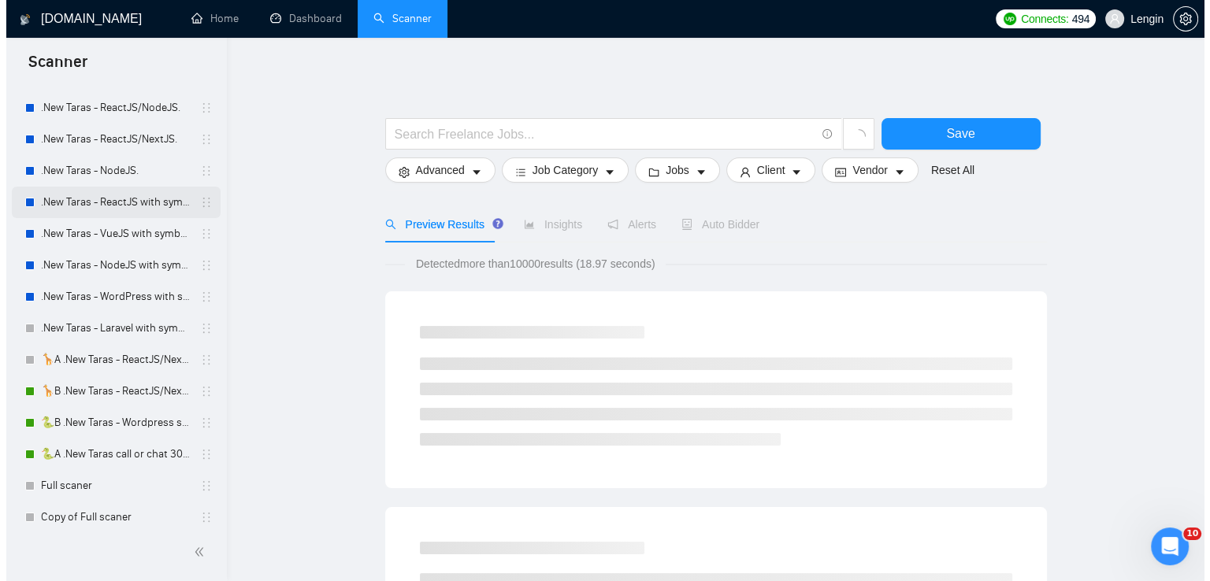
scroll to position [198, 0]
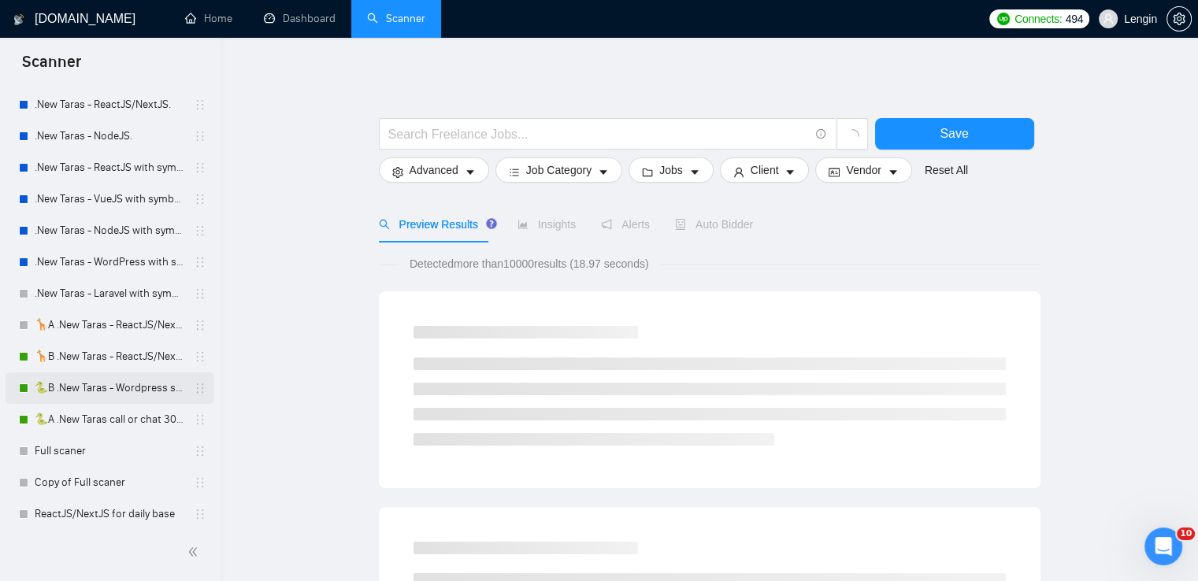
click at [72, 381] on link "🐍B .New Taras - Wordpress short 23/04" at bounding box center [110, 389] width 150 height 32
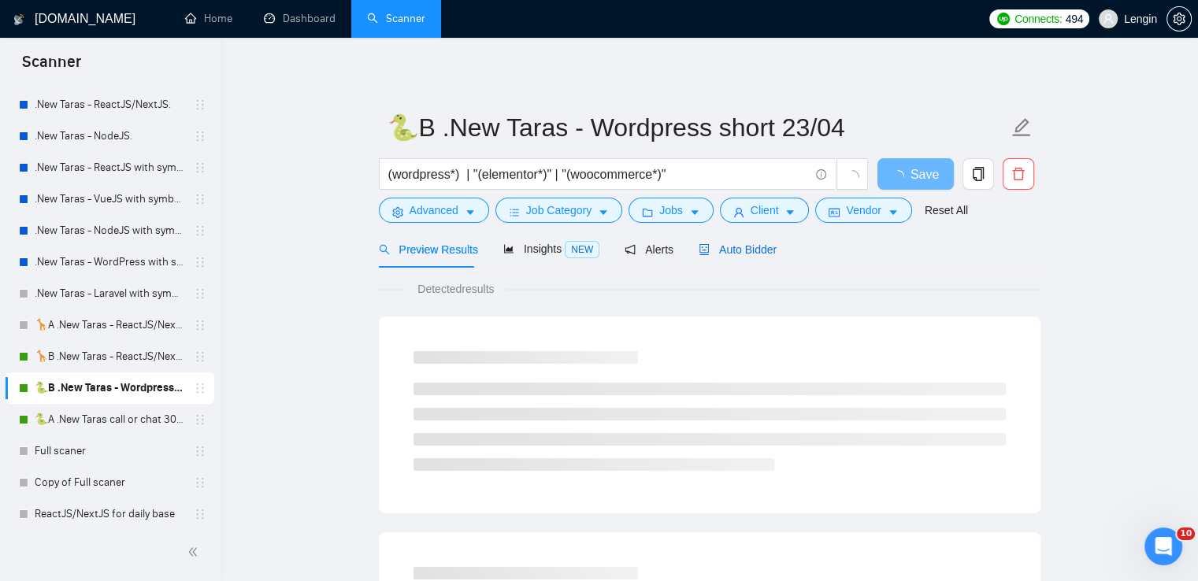
click at [736, 254] on span "Auto Bidder" at bounding box center [738, 249] width 78 height 13
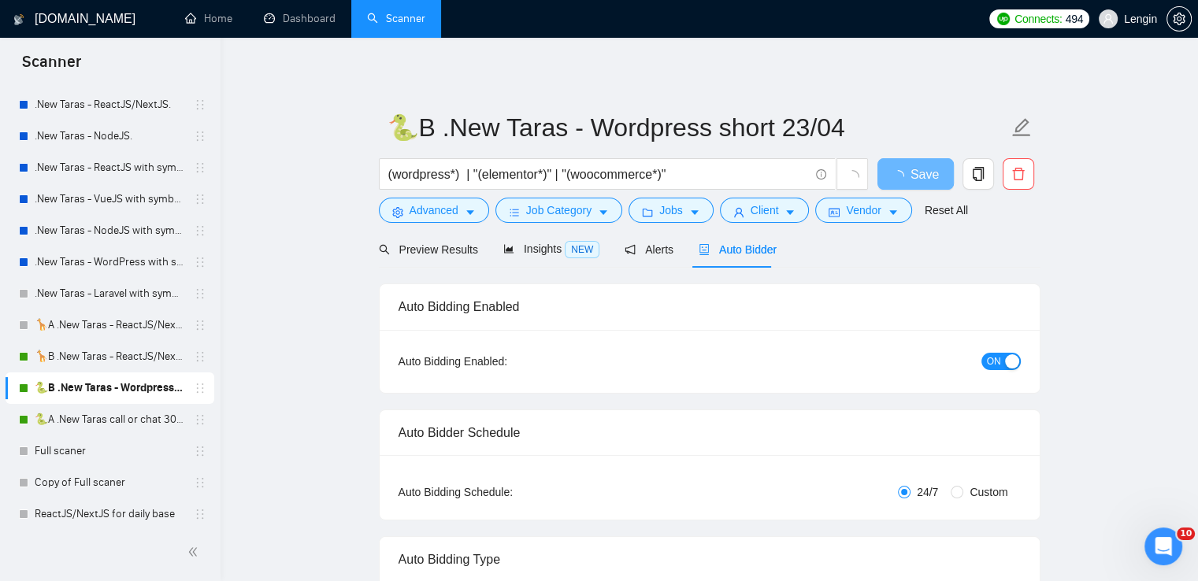
radio input "false"
radio input "true"
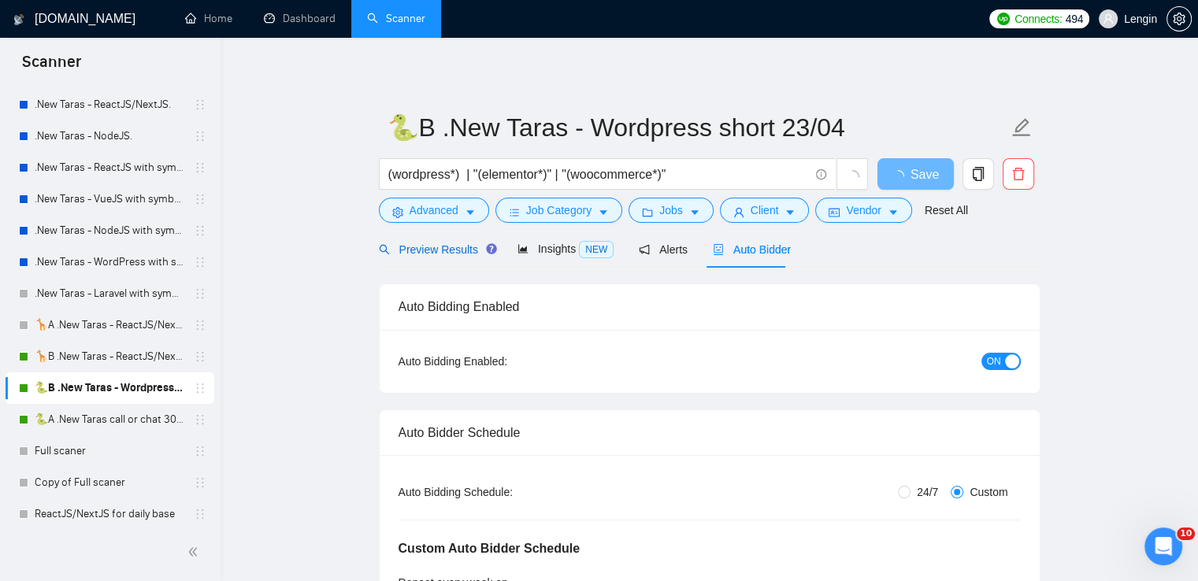
click at [439, 252] on span "Preview Results" at bounding box center [435, 249] width 113 height 13
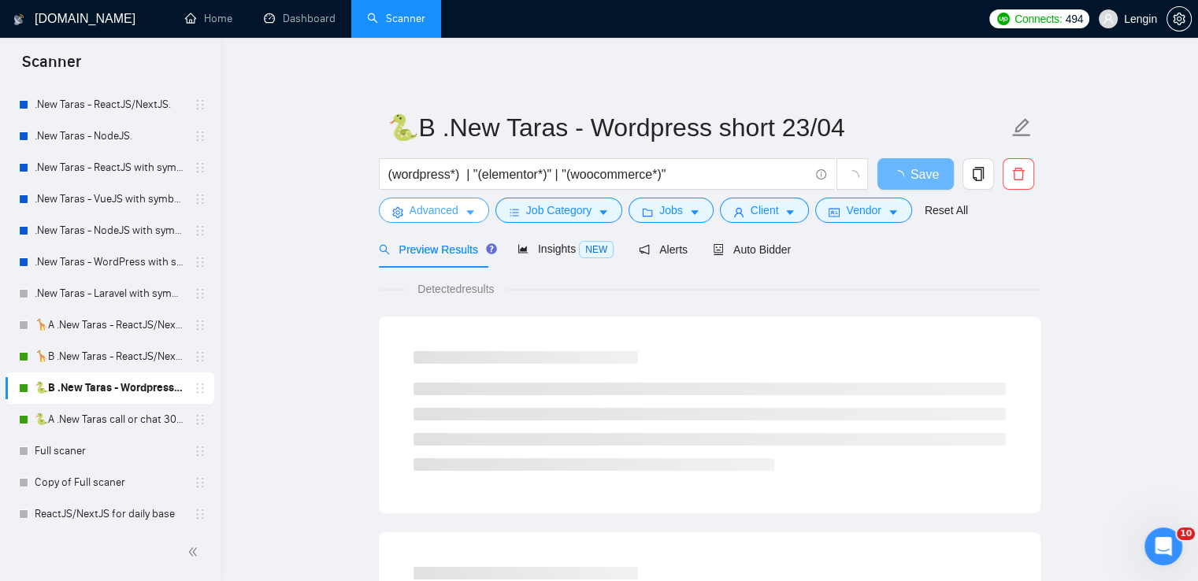
click at [469, 218] on icon "caret-down" at bounding box center [470, 212] width 11 height 11
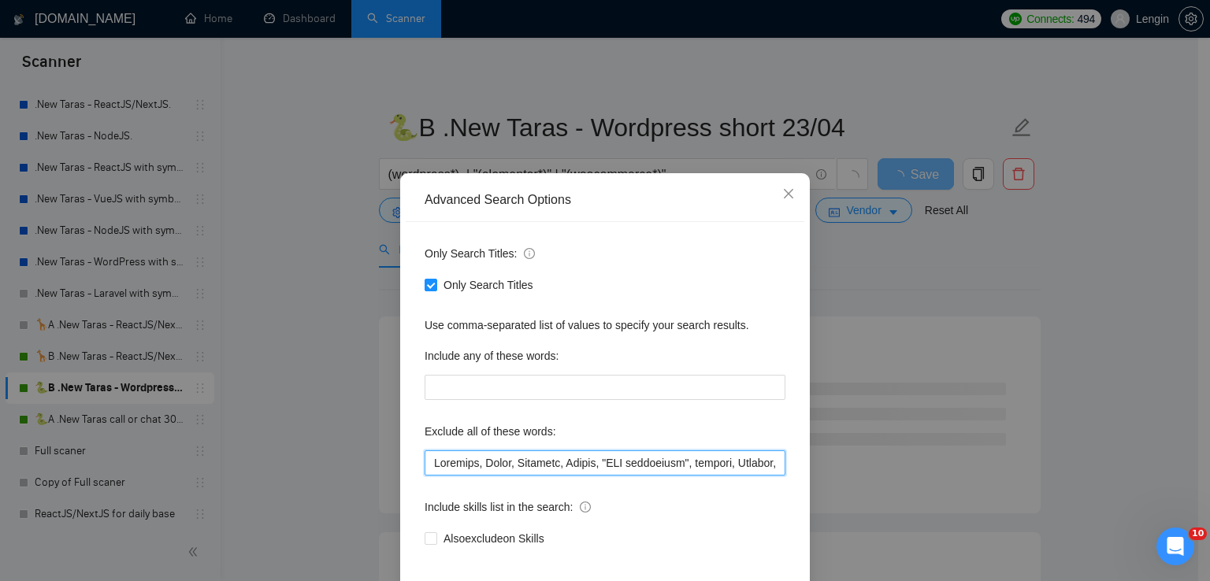
click at [429, 458] on input "text" at bounding box center [605, 463] width 361 height 25
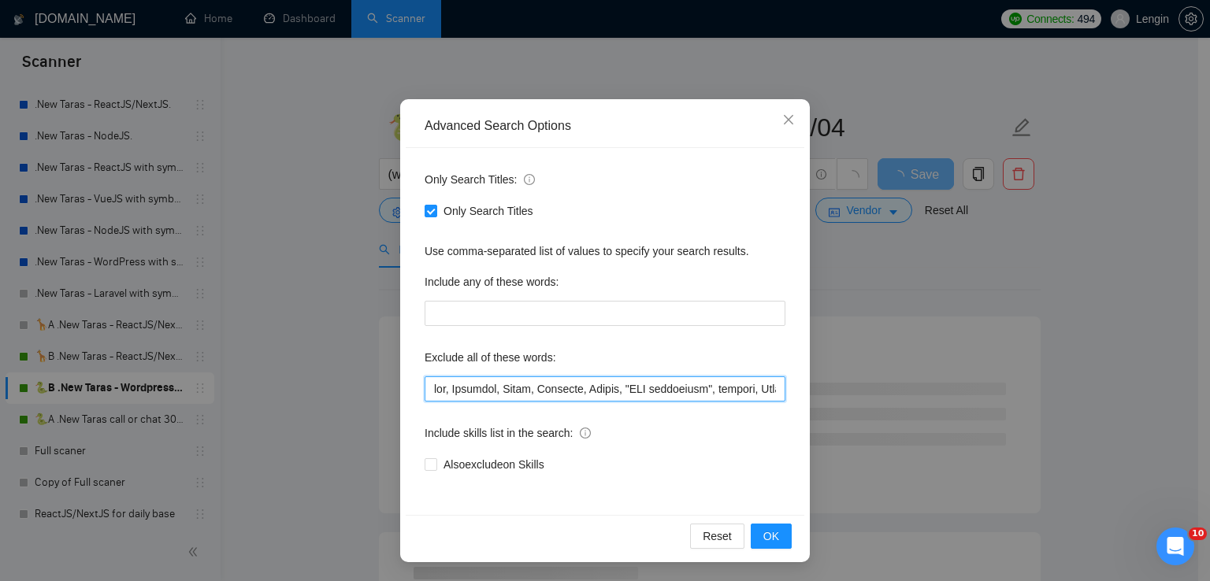
scroll to position [73, 0]
type input "lor, Ipsumdol, Sitam, Consecte, Adipis, "ELI seddoeiusm", tempori, Utlabor, Etd…"
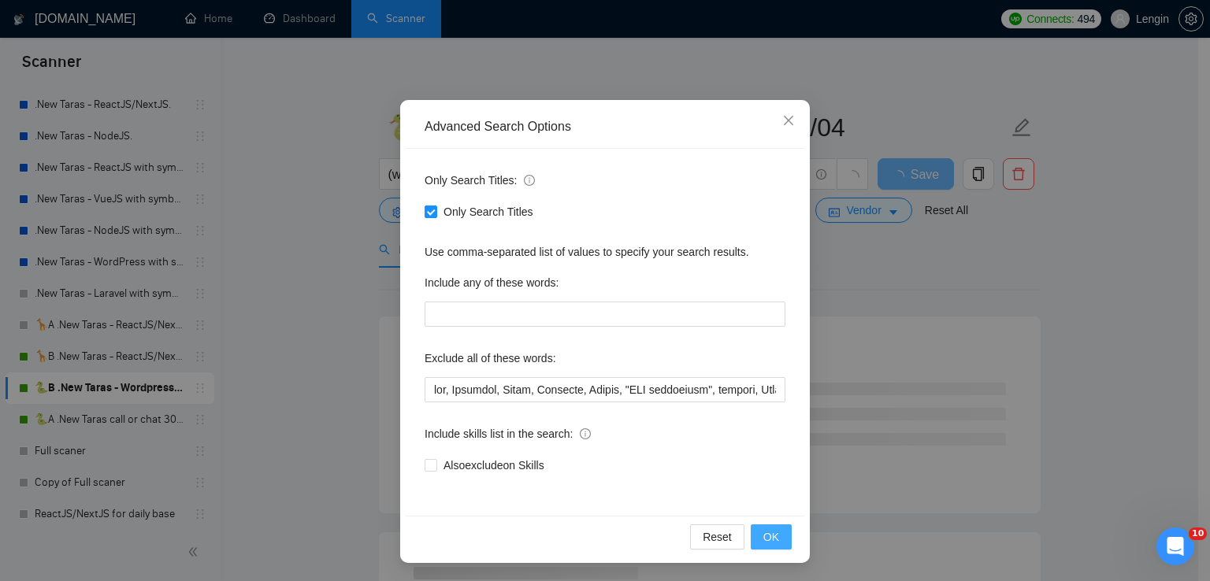
click at [763, 532] on span "OK" at bounding box center [771, 536] width 16 height 17
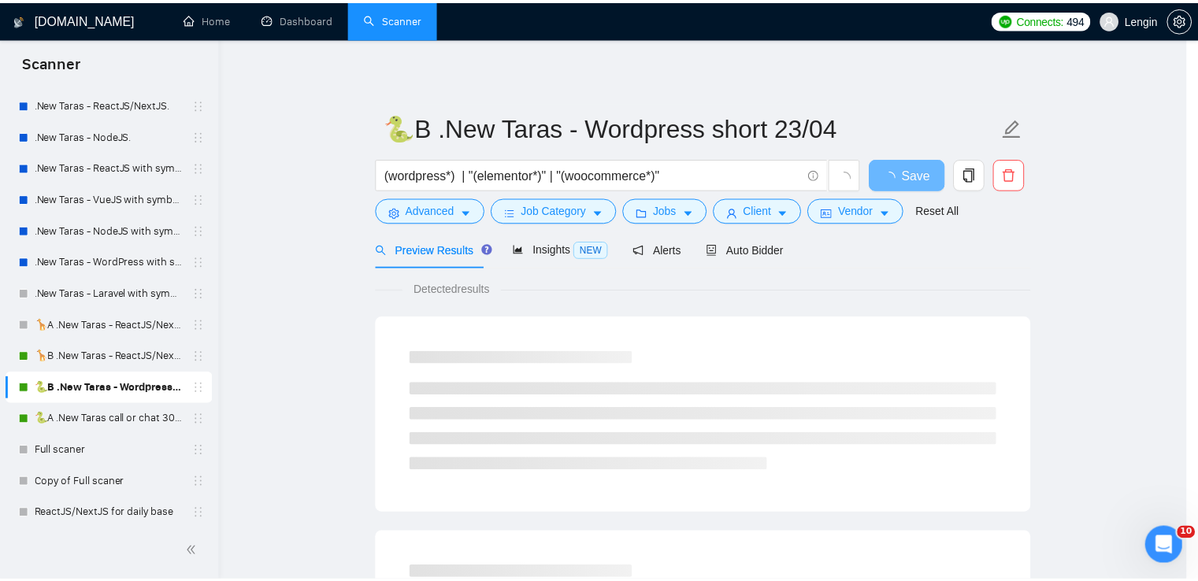
scroll to position [0, 0]
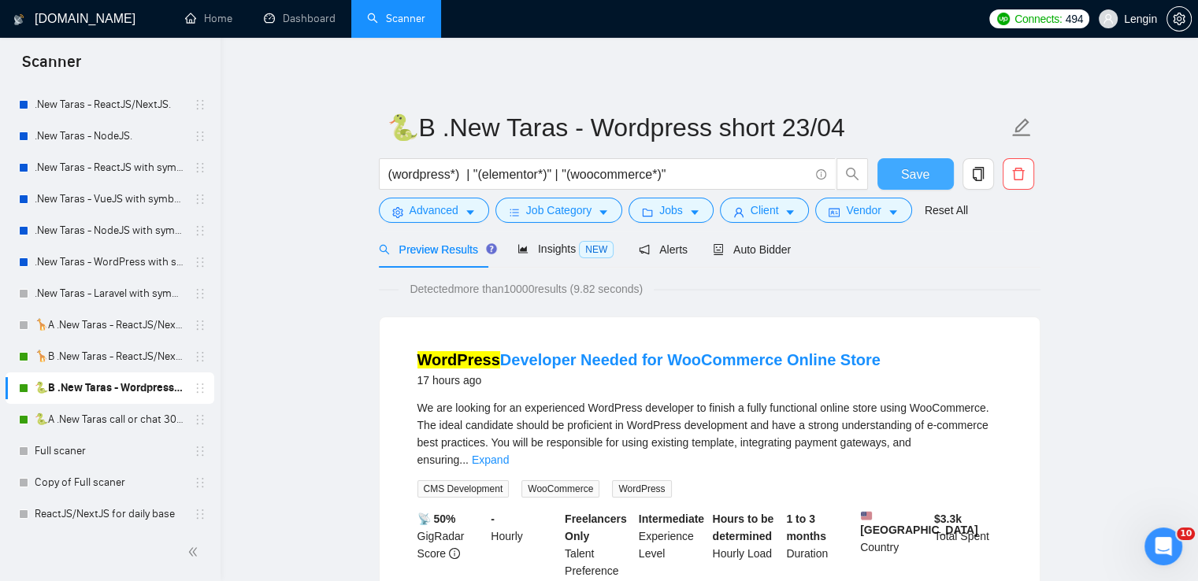
click at [900, 172] on button "Save" at bounding box center [915, 174] width 76 height 32
click at [63, 362] on link "🦒B .New Taras - ReactJS/NextJS rel exp 23/04" at bounding box center [110, 357] width 150 height 32
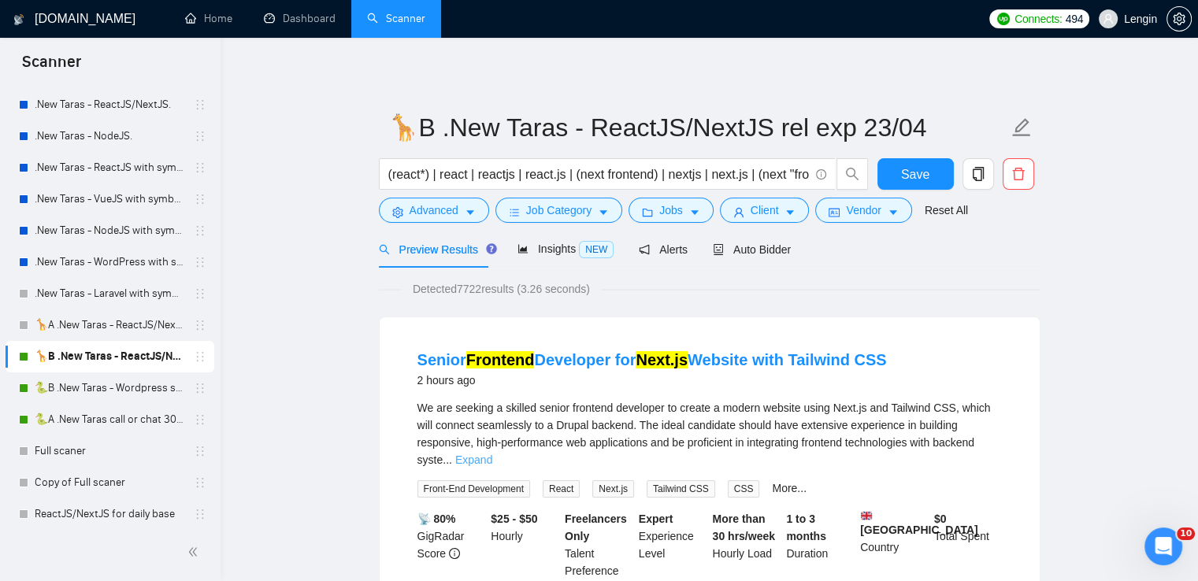
click at [492, 454] on link "Expand" at bounding box center [473, 460] width 37 height 13
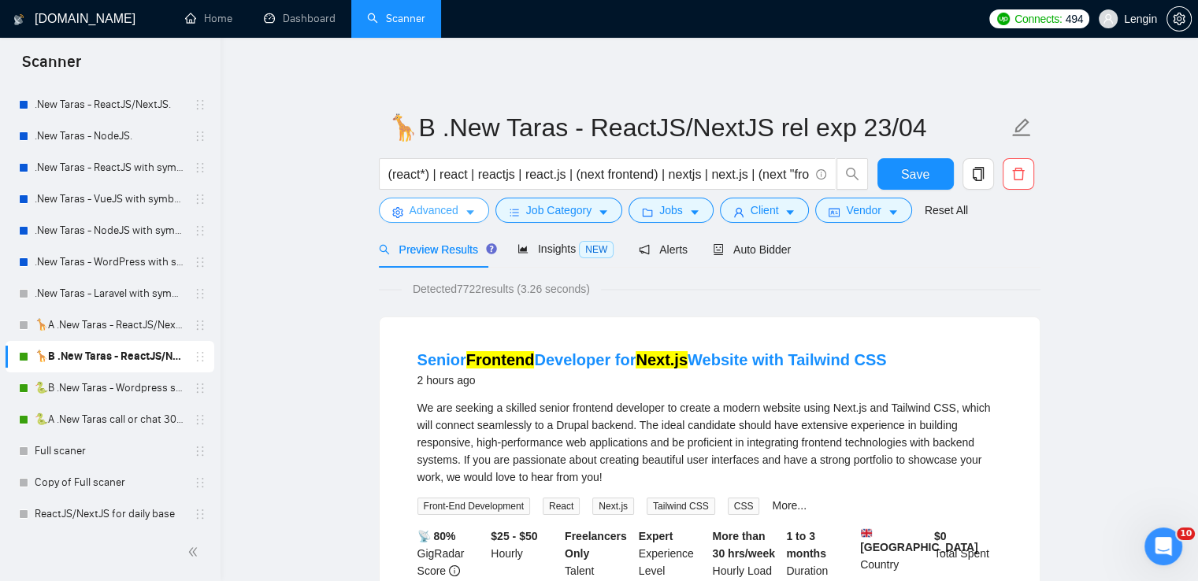
click at [454, 221] on button "Advanced" at bounding box center [434, 210] width 110 height 25
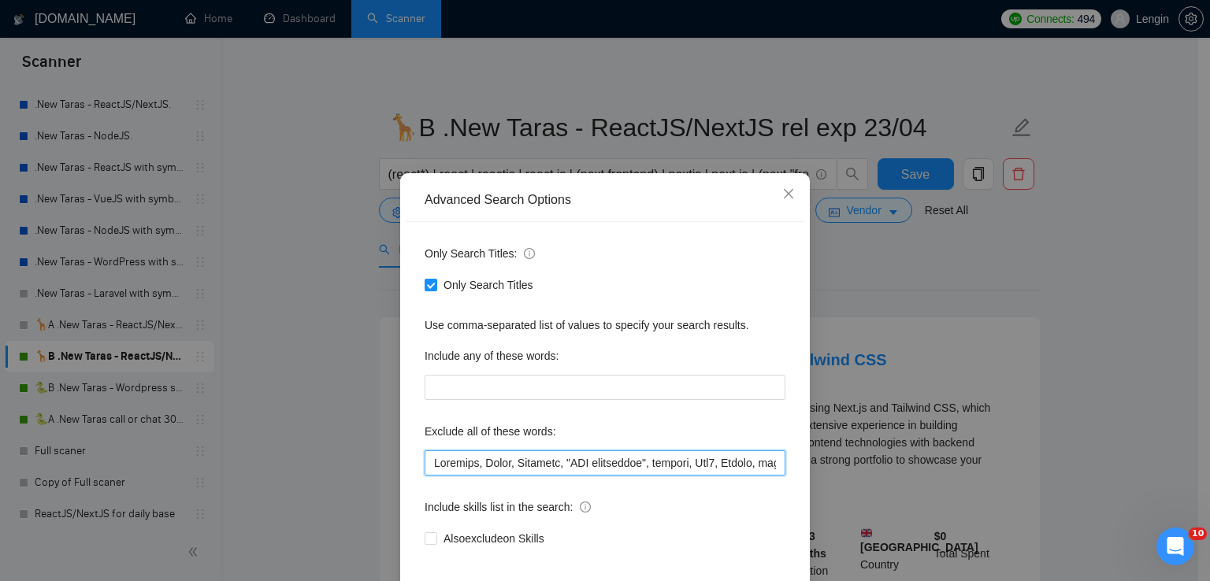
click at [440, 459] on input "text" at bounding box center [605, 463] width 361 height 25
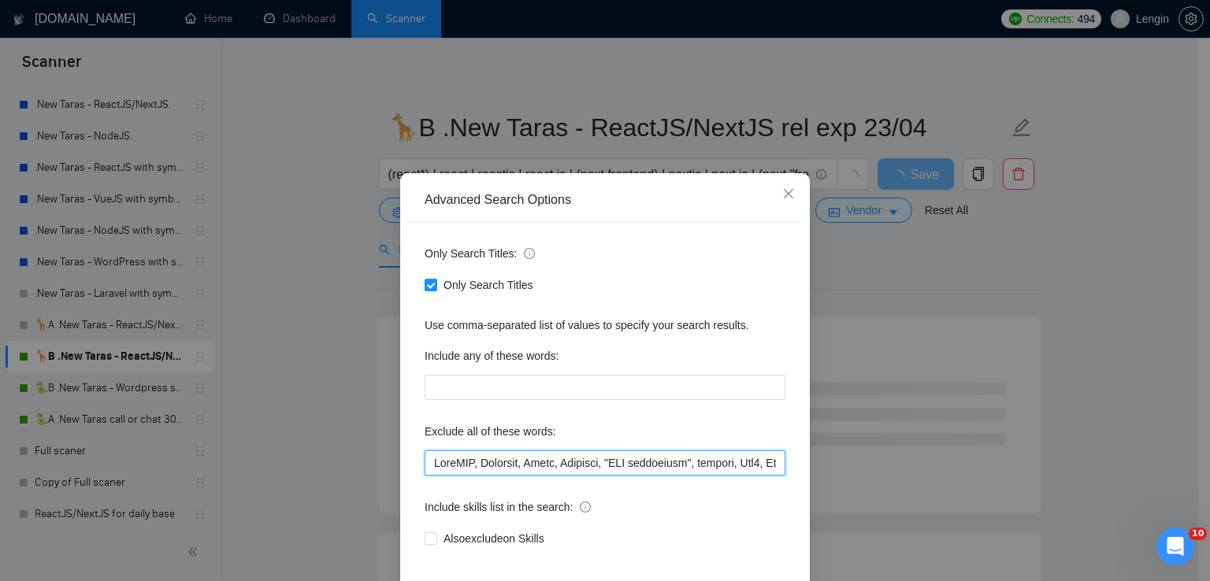
scroll to position [74, 0]
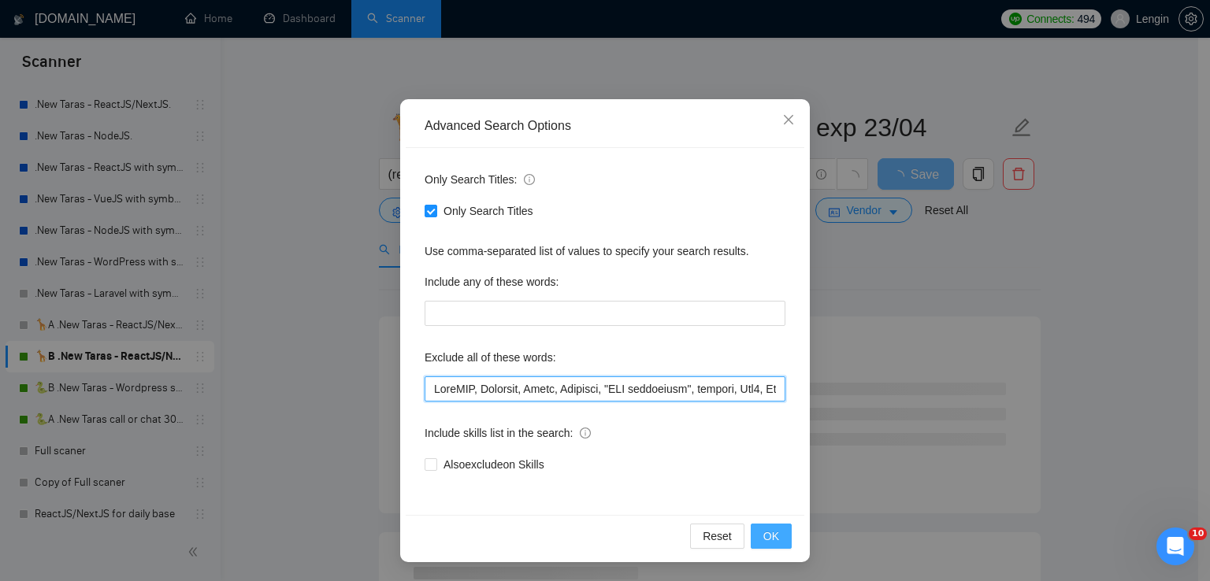
type input "LoreMIP, Dolorsit, Ametc, Adipisci, "ELI seddoeiusm", tempori, Utl0, Etdolo, ma…"
click at [767, 546] on button "OK" at bounding box center [771, 536] width 41 height 25
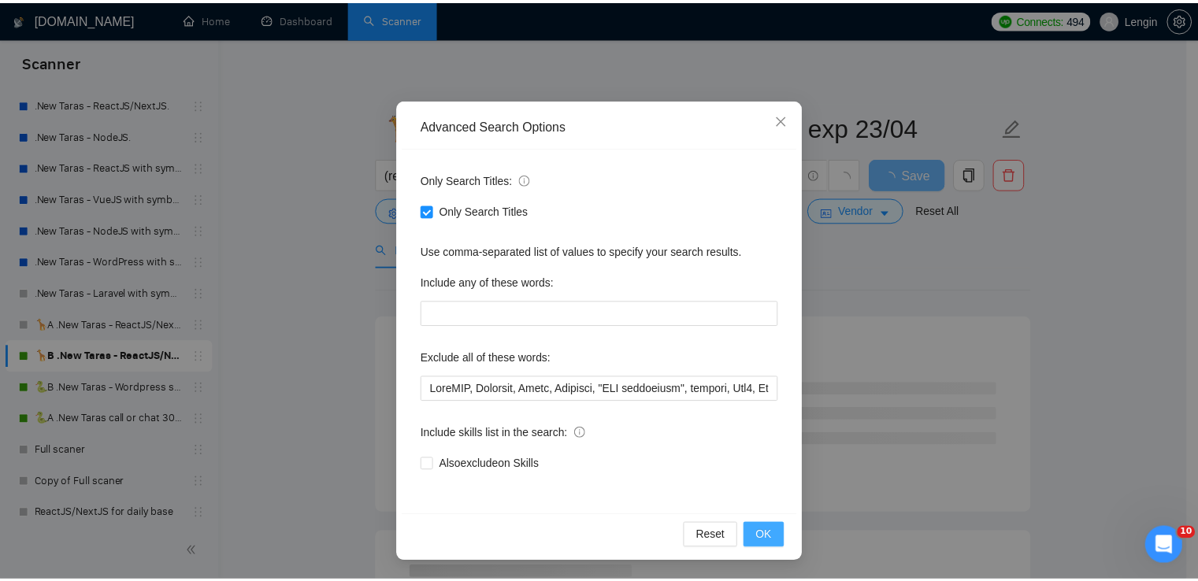
scroll to position [0, 0]
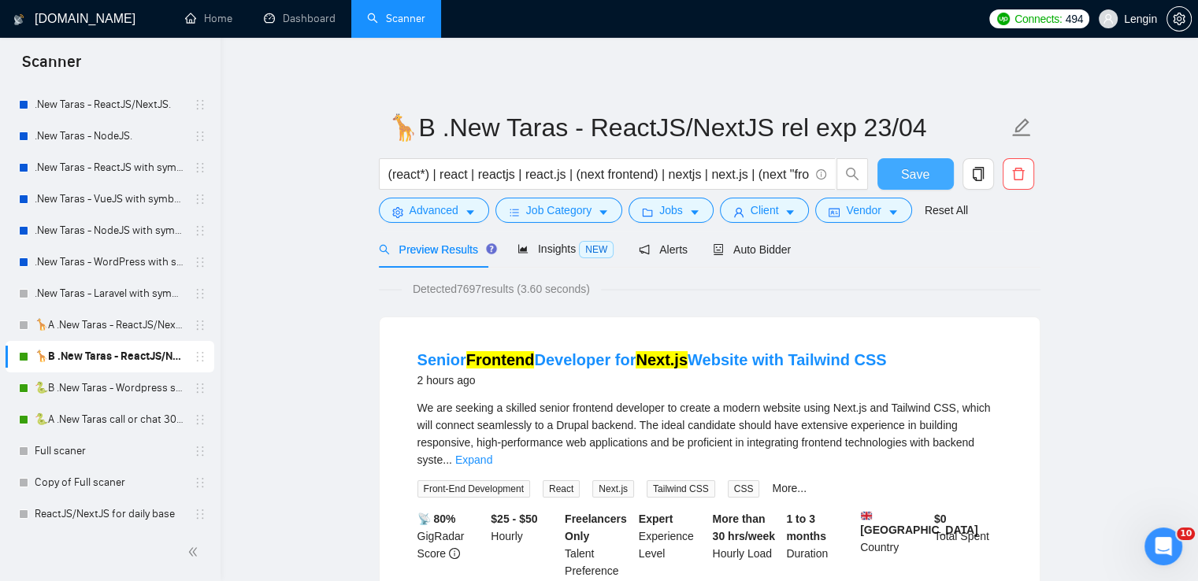
click at [914, 180] on span "Save" at bounding box center [915, 175] width 28 height 20
click at [306, 35] on li "Dashboard" at bounding box center [299, 19] width 103 height 38
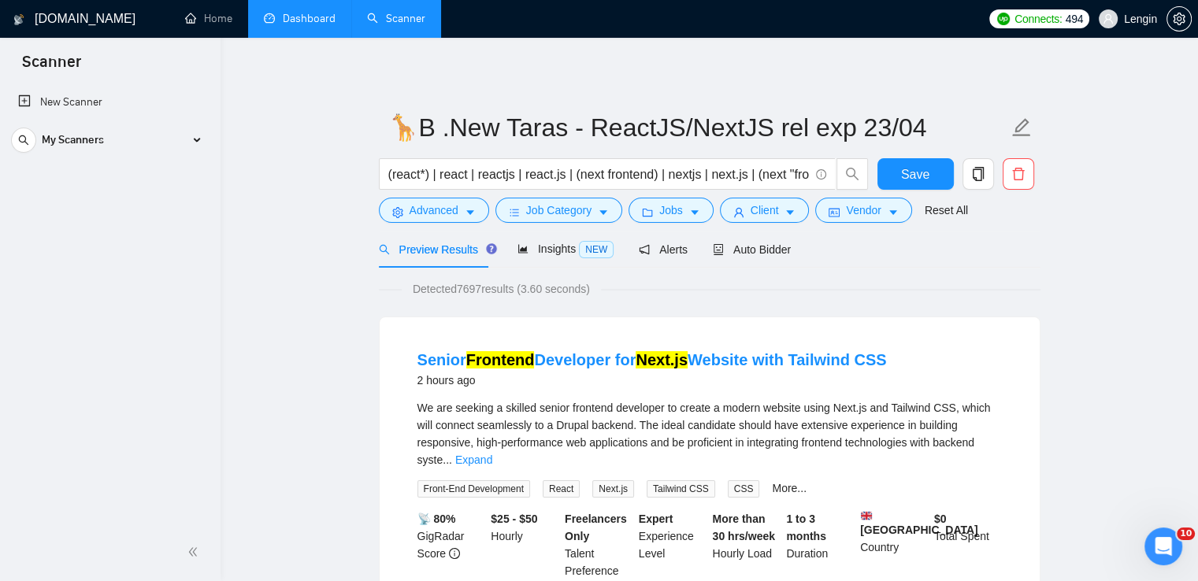
click at [299, 13] on link "Dashboard" at bounding box center [300, 18] width 72 height 13
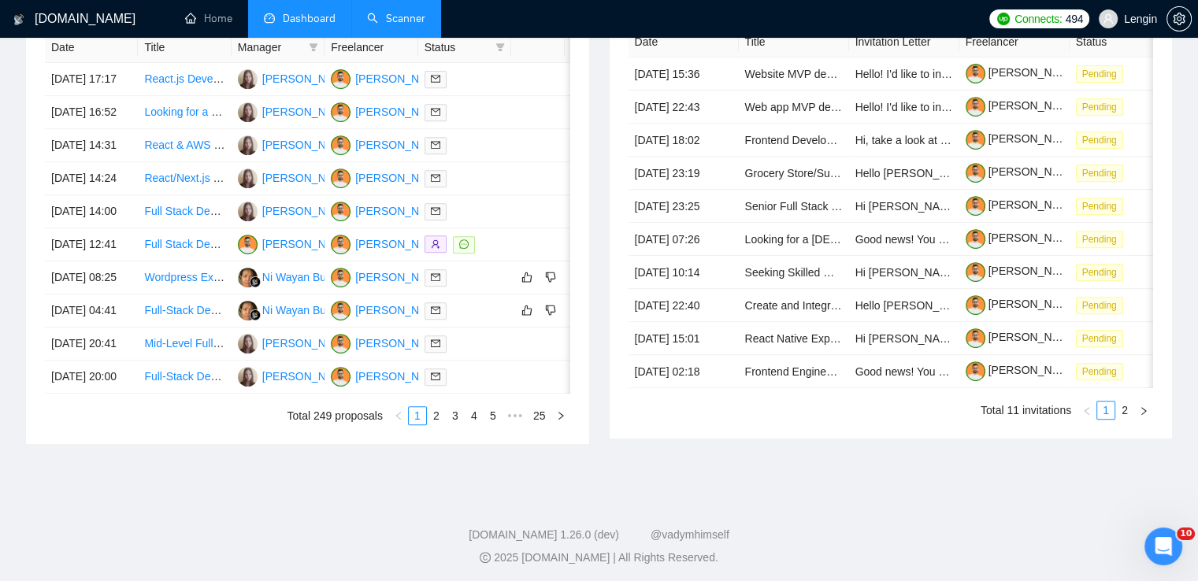
scroll to position [673, 0]
